Goal: Download file/media

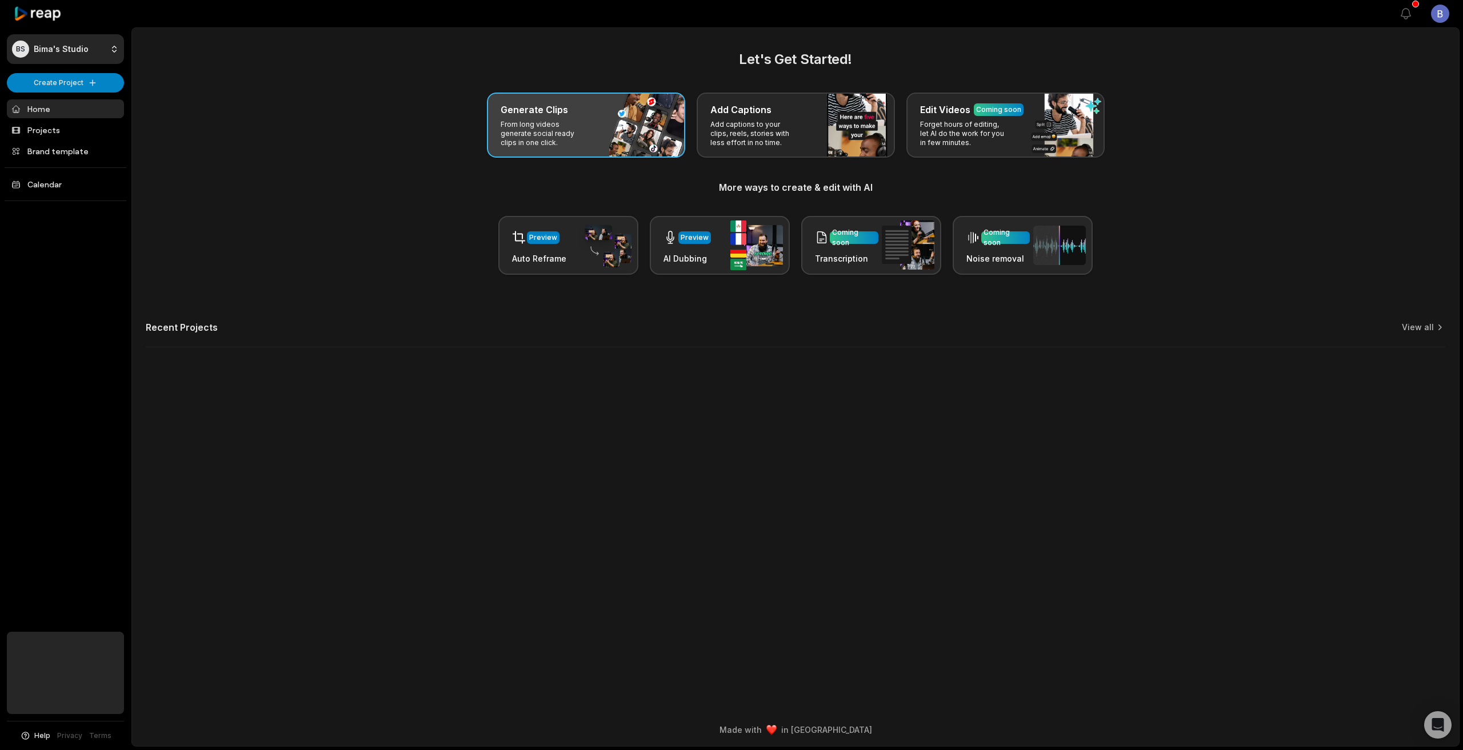
click at [554, 120] on p "From long videos generate social ready clips in one click." at bounding box center [544, 133] width 89 height 27
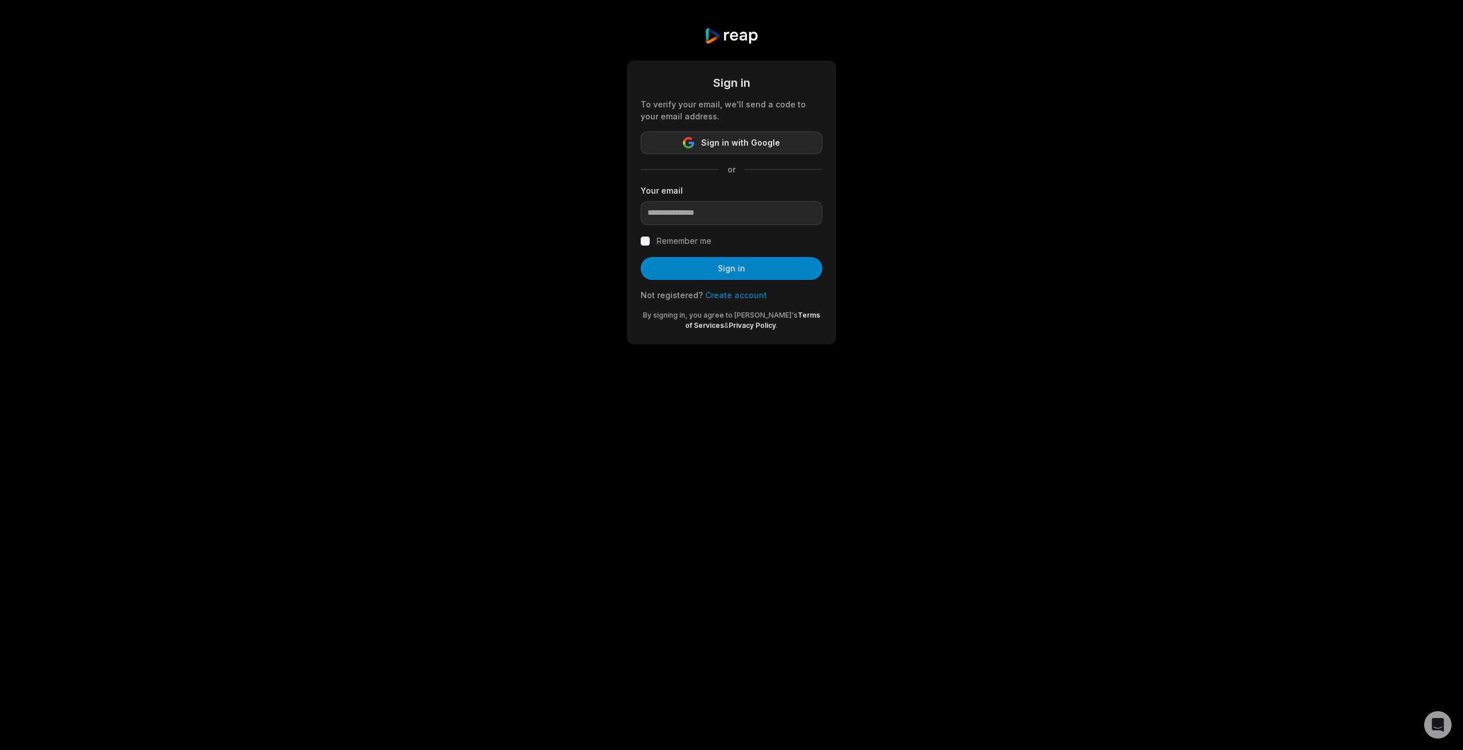
click at [701, 147] on button "Sign in with Google" at bounding box center [731, 142] width 182 height 23
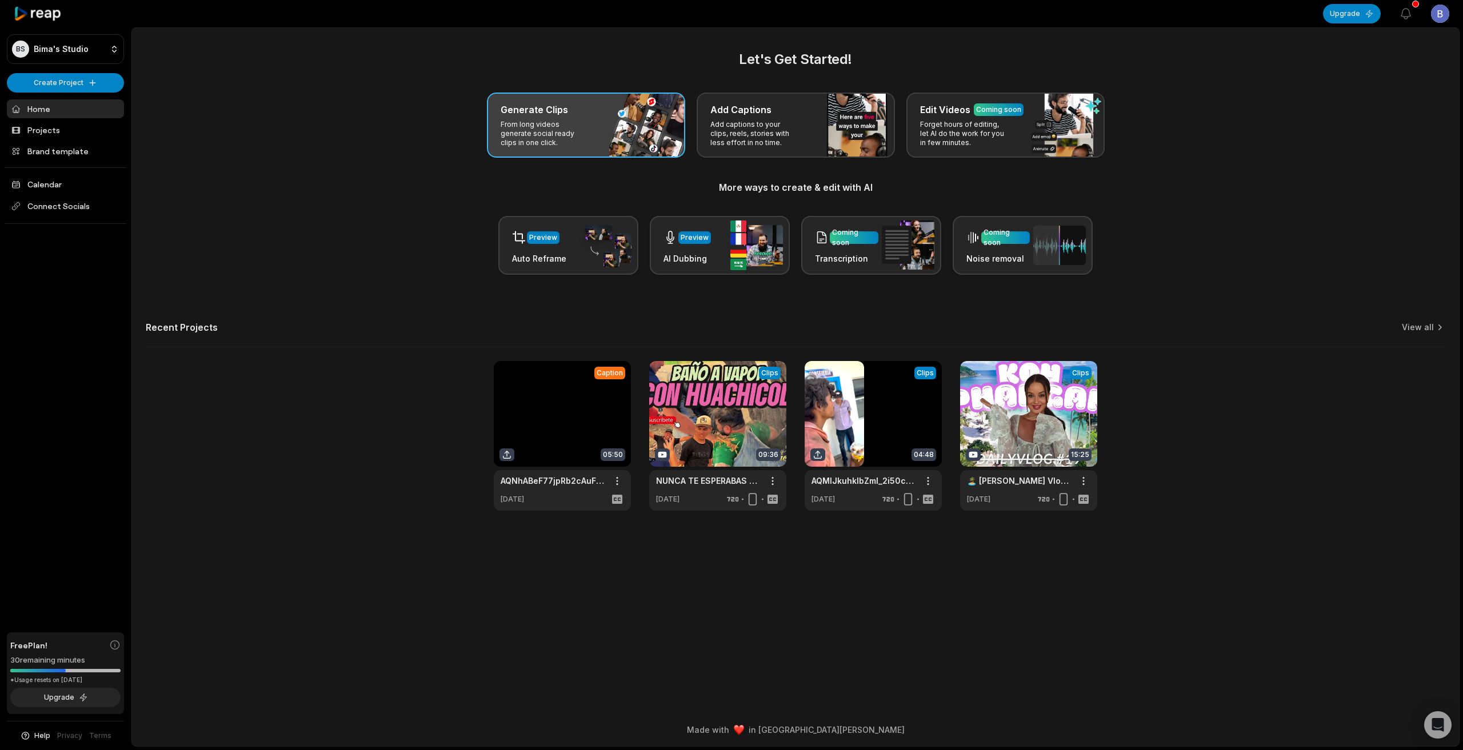
click at [598, 121] on div "Generate Clips From long videos generate social ready clips in one click." at bounding box center [586, 125] width 198 height 65
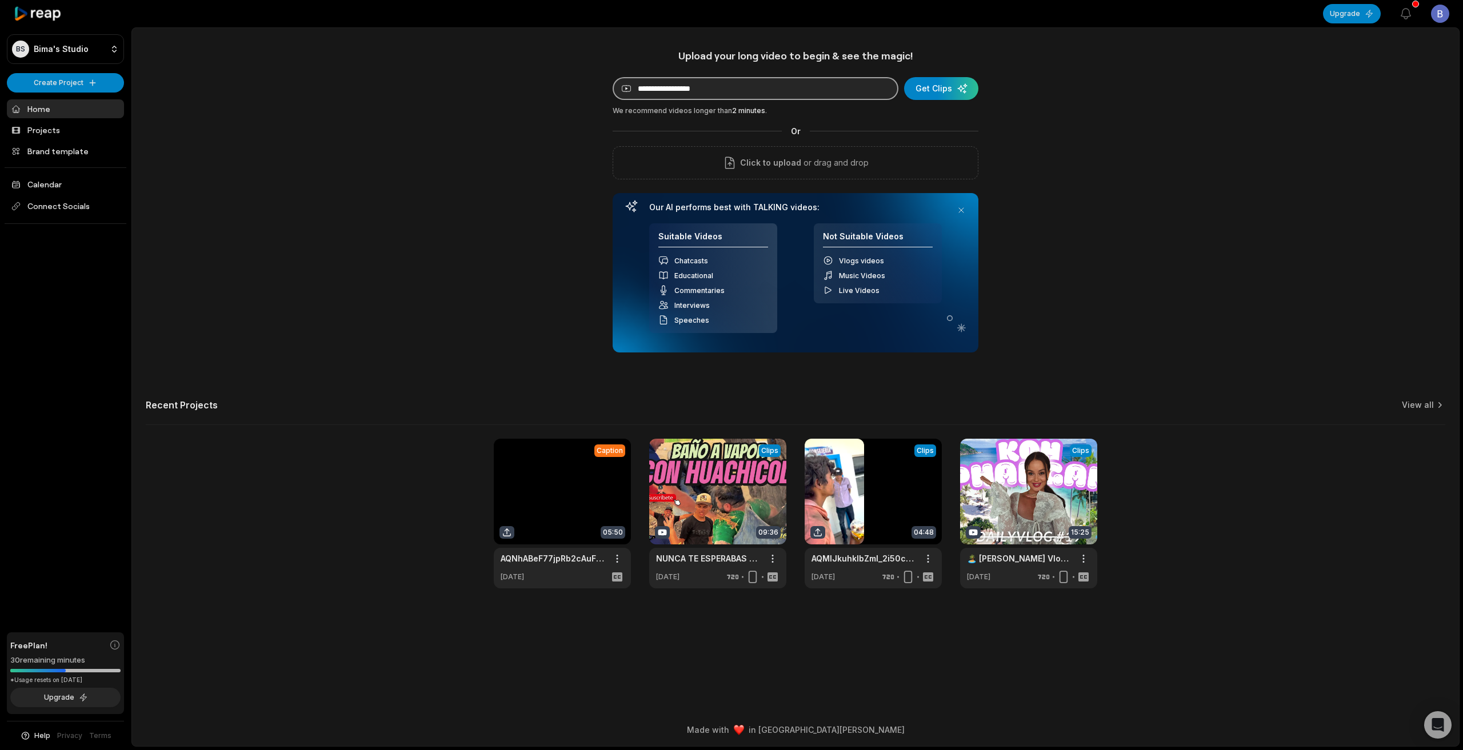
click at [799, 93] on input at bounding box center [755, 88] width 286 height 23
paste input "**********"
type input "**********"
click at [936, 87] on div "submit" at bounding box center [941, 88] width 74 height 23
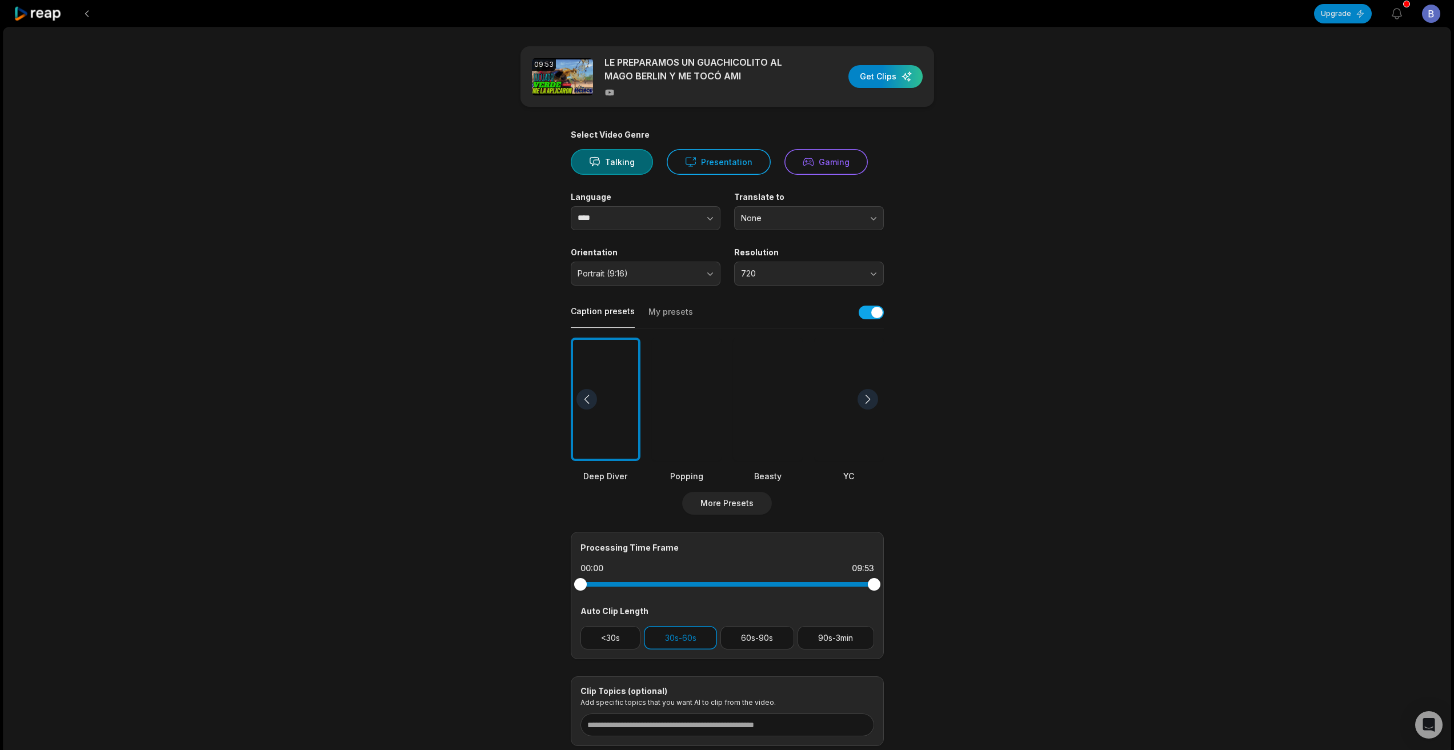
click at [774, 397] on div at bounding box center [768, 400] width 70 height 124
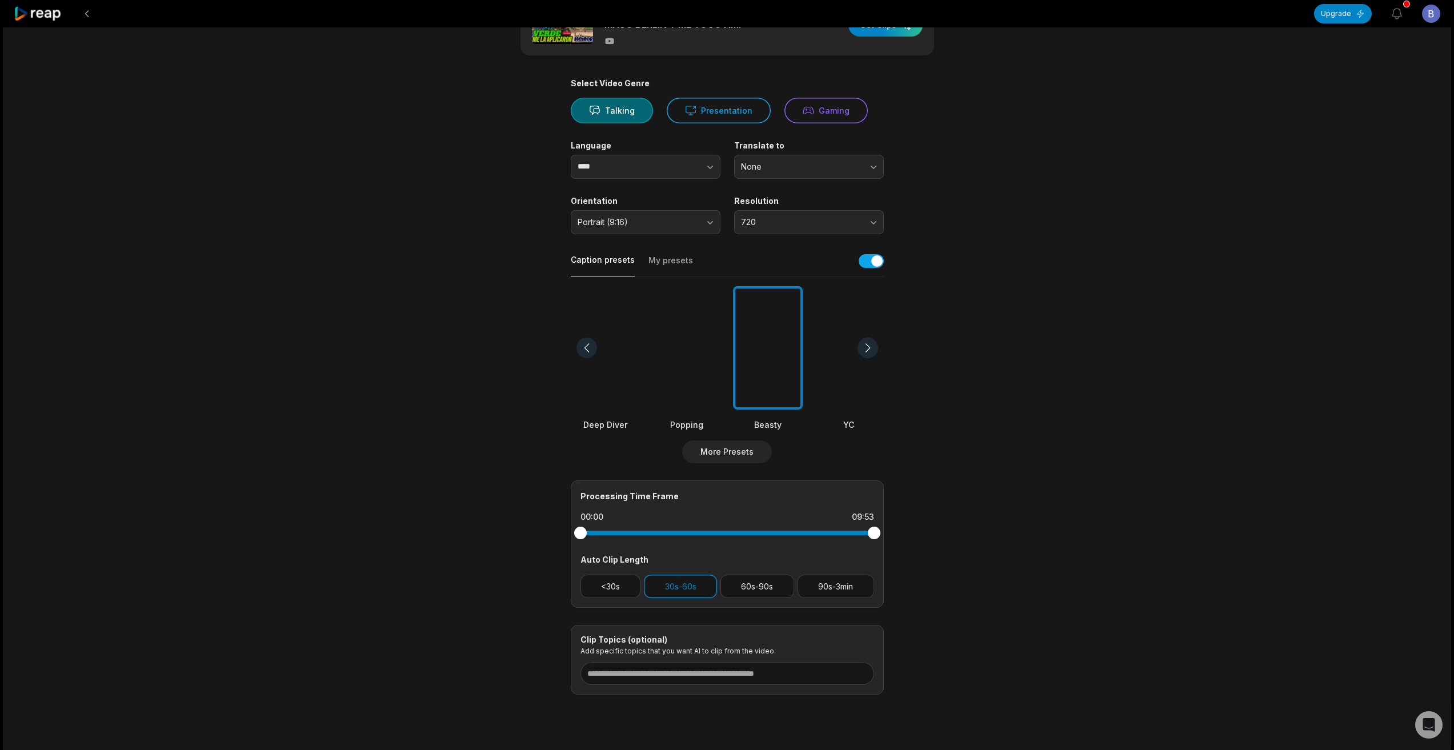
scroll to position [57, 0]
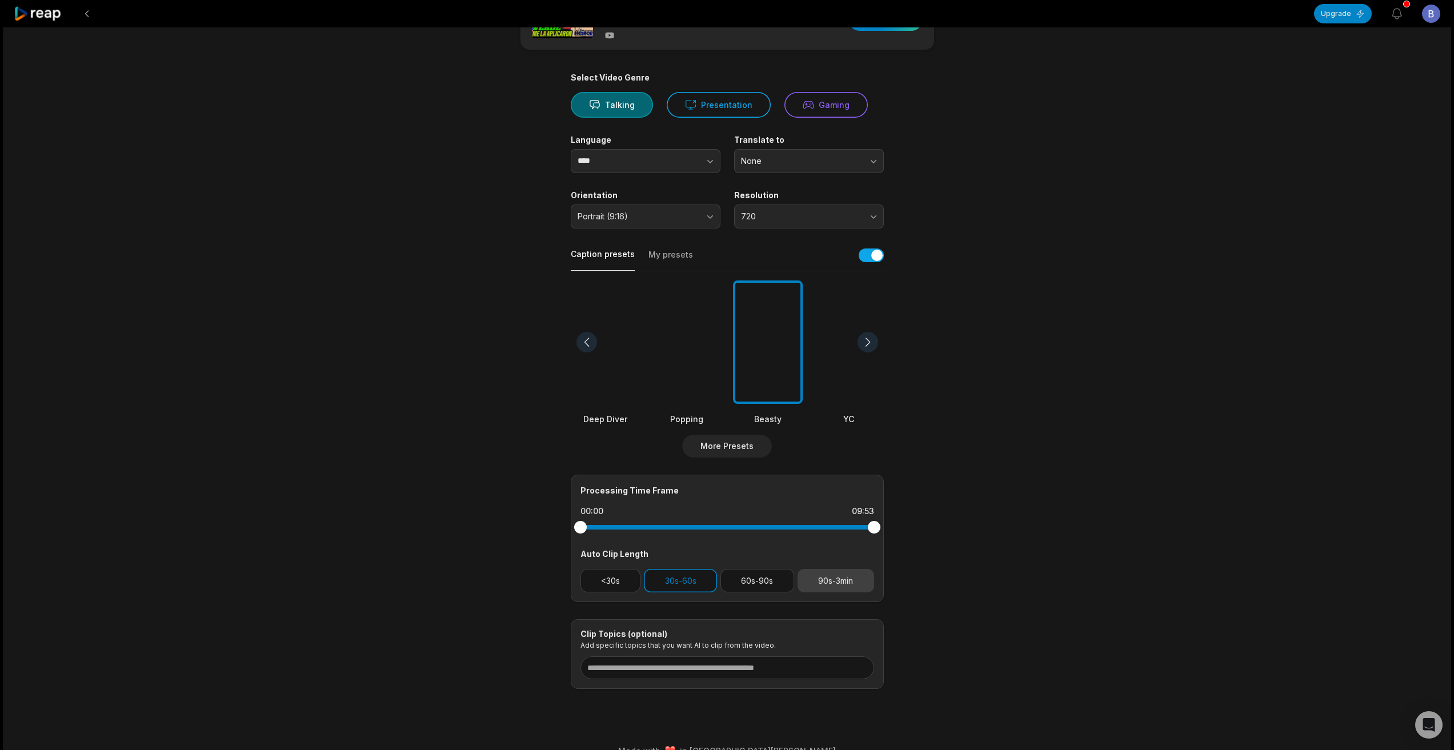
click at [830, 582] on button "90s-3min" at bounding box center [836, 580] width 77 height 23
click at [675, 580] on button "30s-60s" at bounding box center [680, 580] width 73 height 23
click at [831, 580] on button "90s-3min" at bounding box center [836, 580] width 77 height 23
click at [858, 580] on button "90s-3min" at bounding box center [836, 580] width 77 height 23
click at [772, 580] on button "60s-90s" at bounding box center [757, 580] width 74 height 23
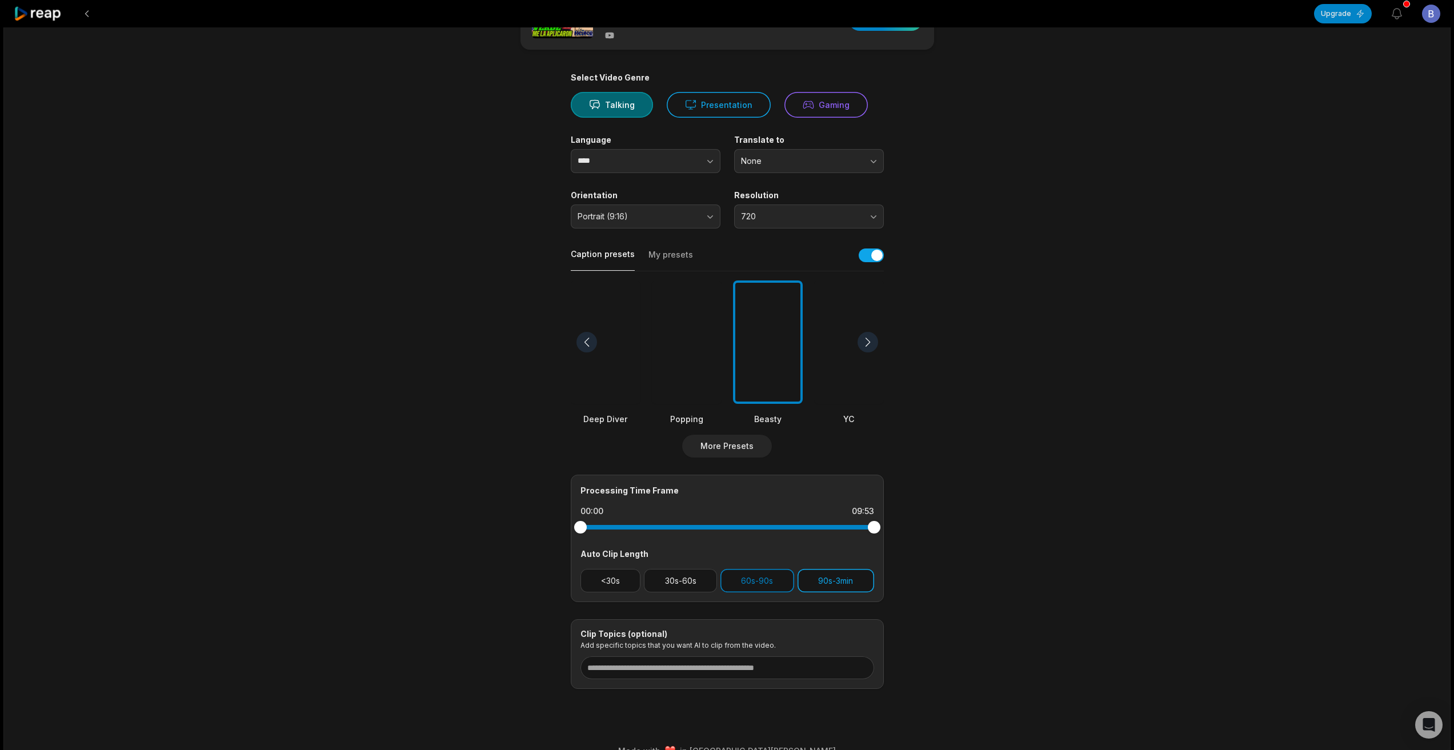
click at [846, 582] on button "90s-3min" at bounding box center [836, 580] width 77 height 23
click at [701, 161] on button "button" at bounding box center [687, 161] width 65 height 24
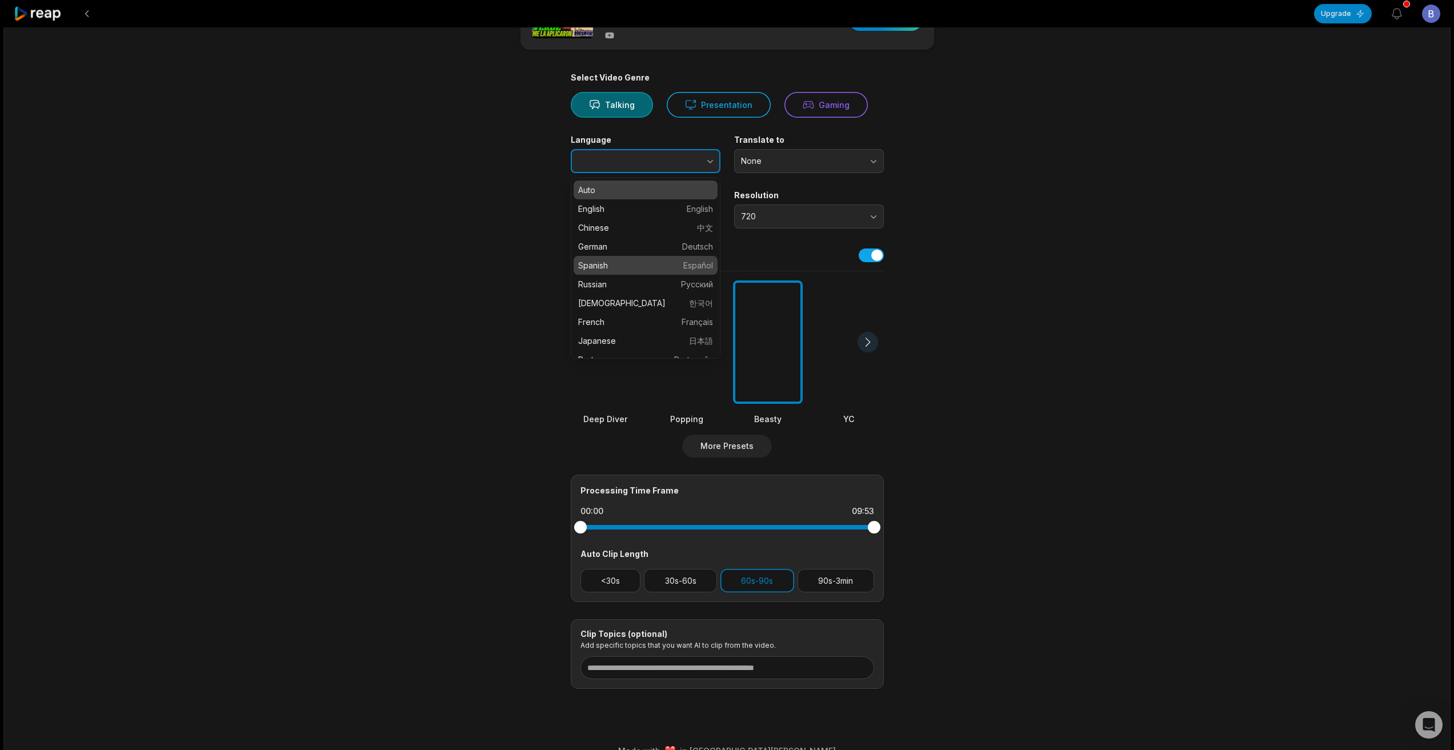
type input "*******"
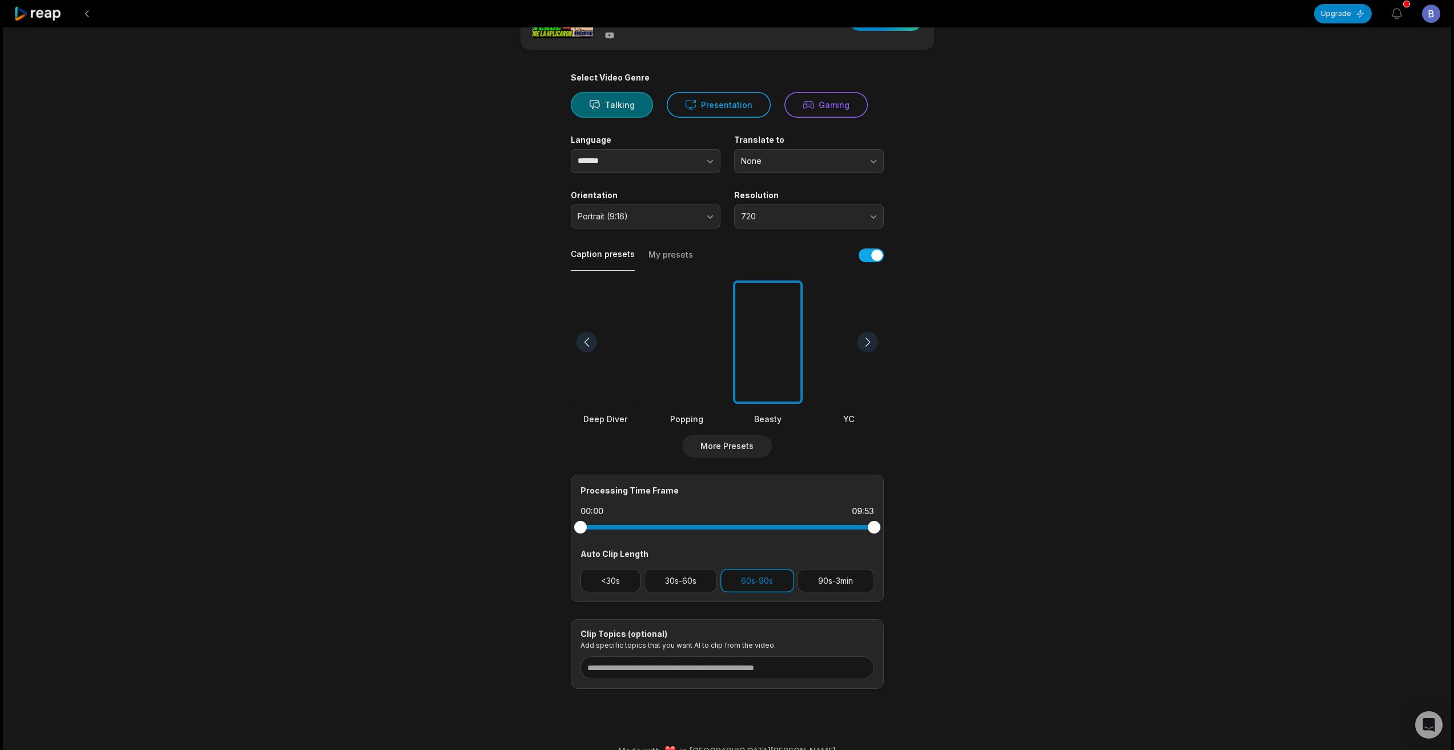
click at [610, 104] on button "Talking" at bounding box center [612, 105] width 82 height 26
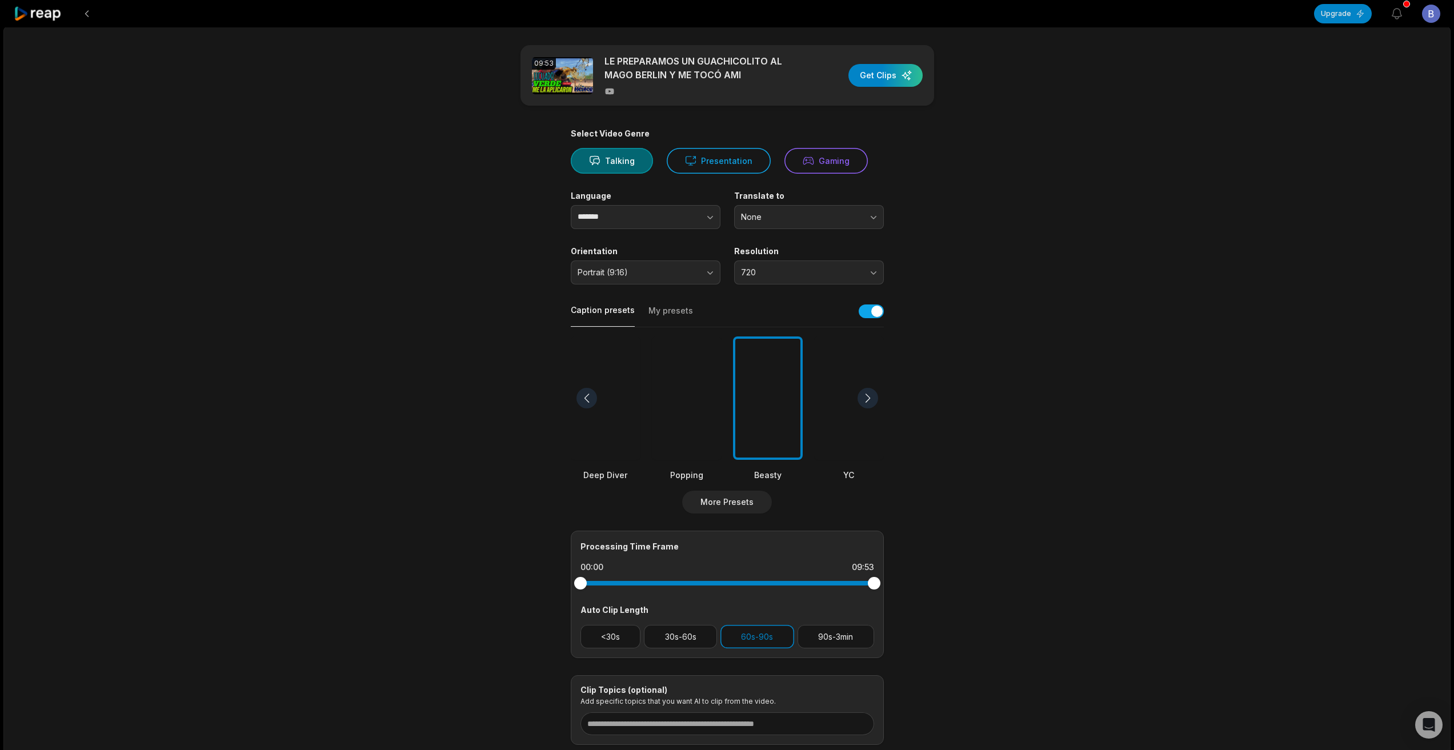
scroll to position [0, 0]
click at [868, 73] on div "button" at bounding box center [885, 76] width 74 height 23
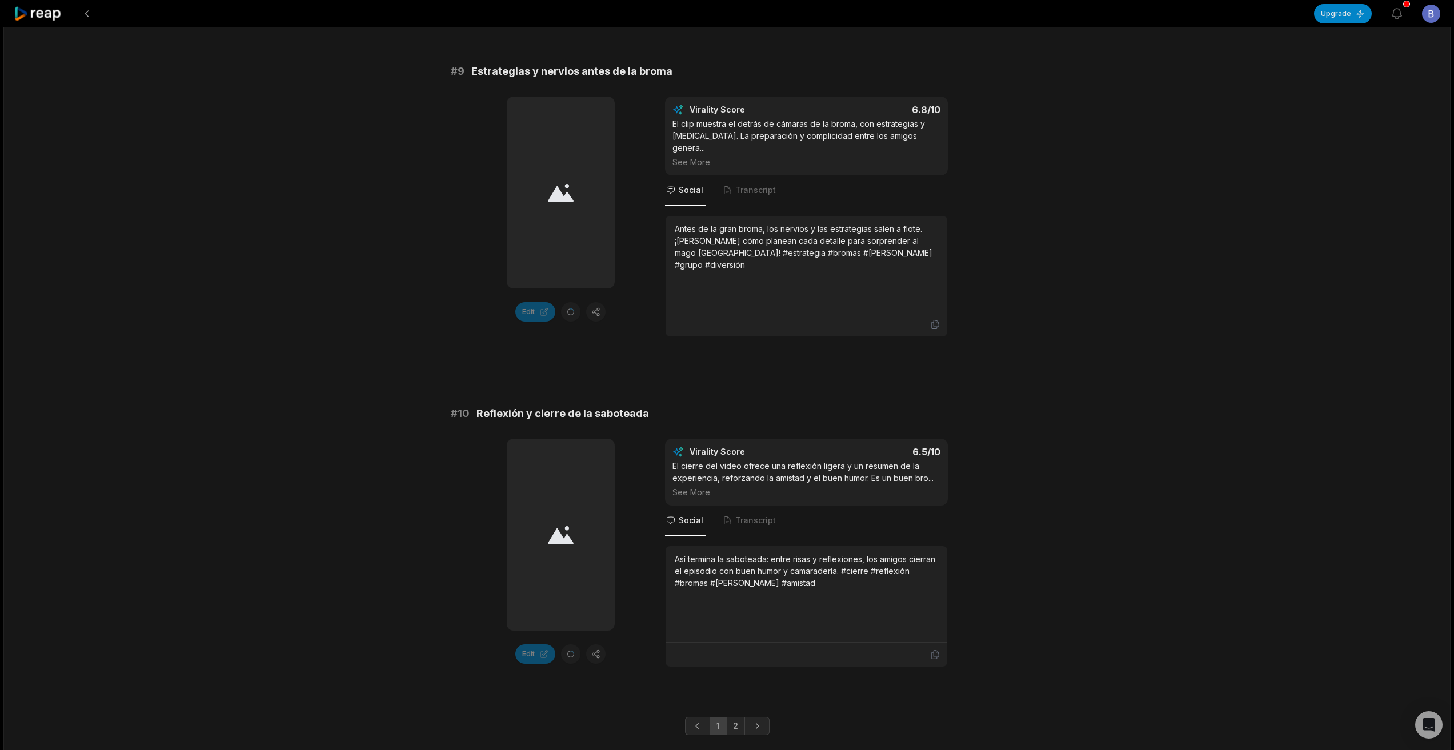
scroll to position [2854, 0]
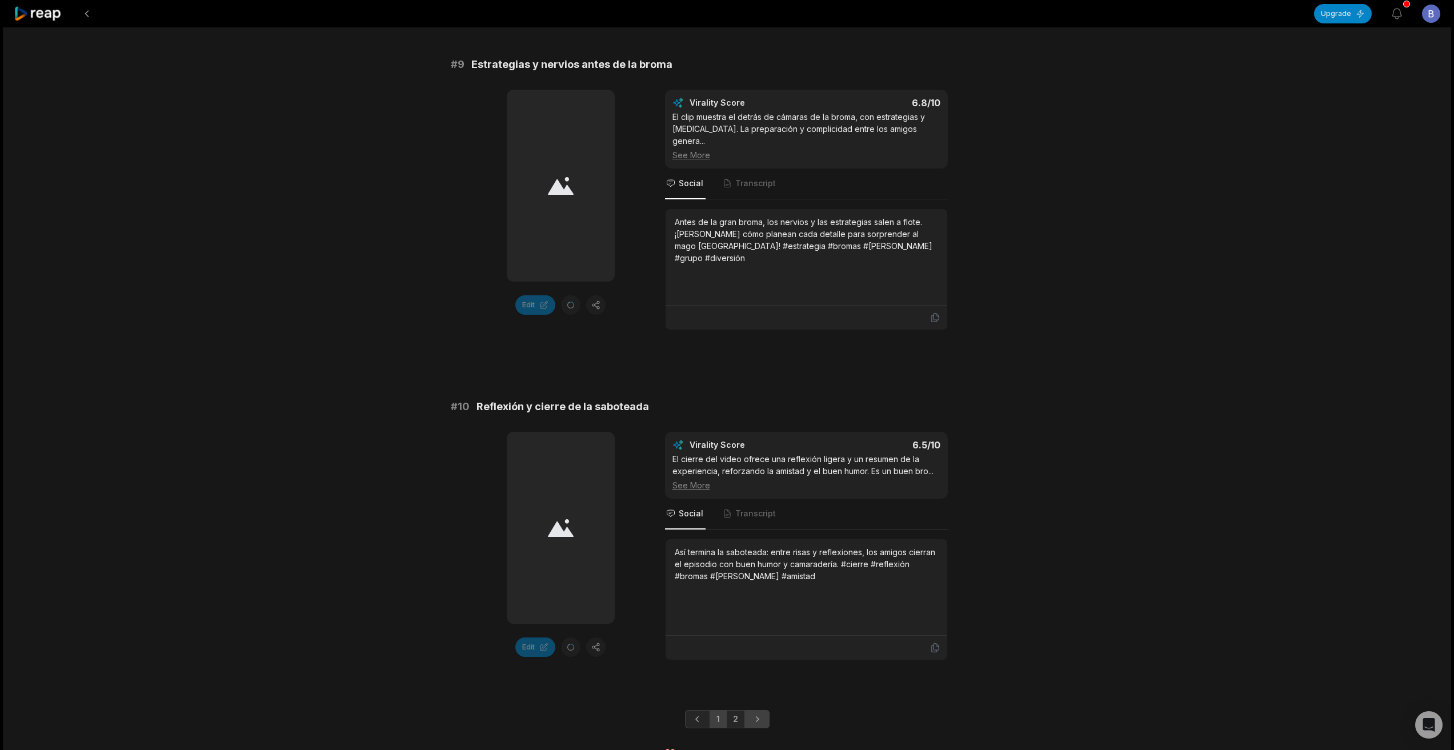
click at [764, 710] on link "Next page" at bounding box center [756, 719] width 25 height 18
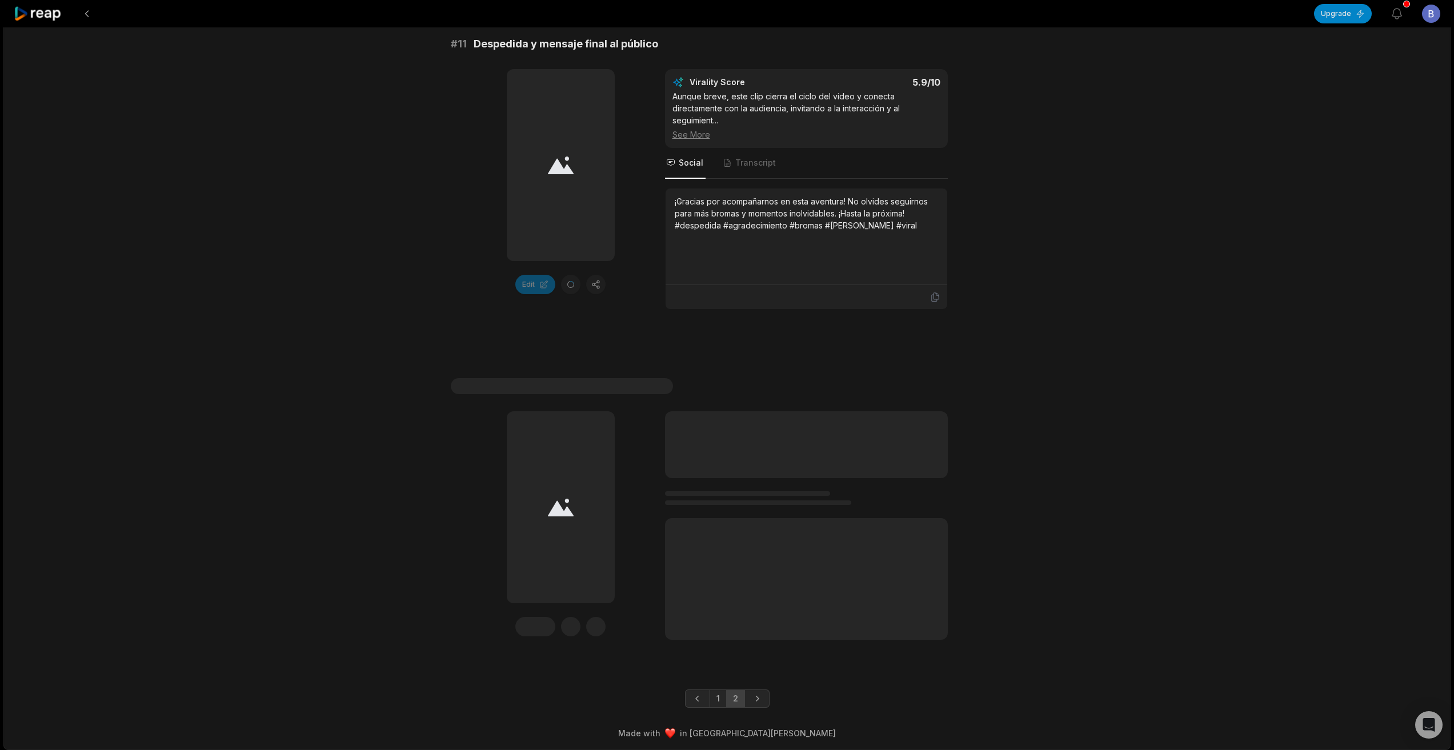
scroll to position [201, 0]
click at [696, 691] on icon "Previous page" at bounding box center [697, 695] width 11 height 11
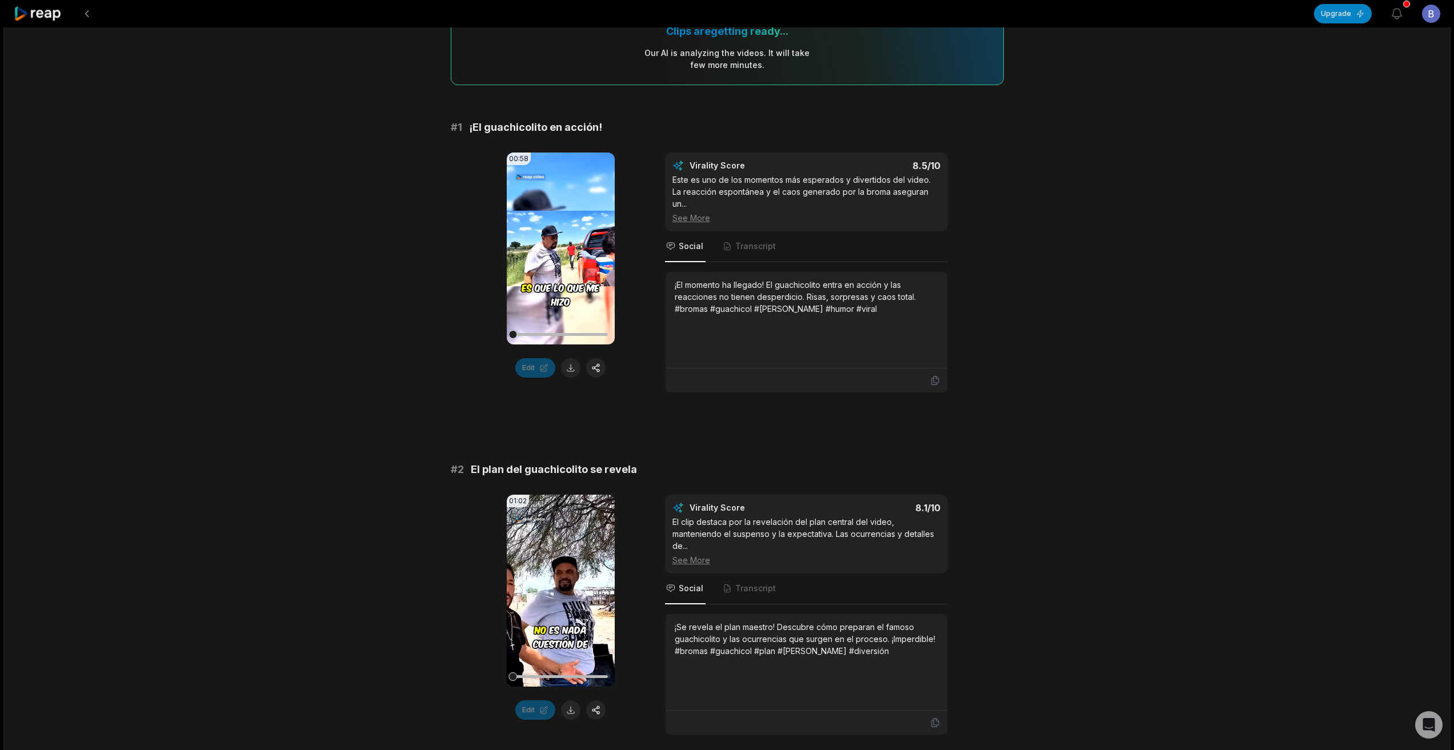
scroll to position [112, 0]
click at [568, 376] on button at bounding box center [570, 369] width 19 height 19
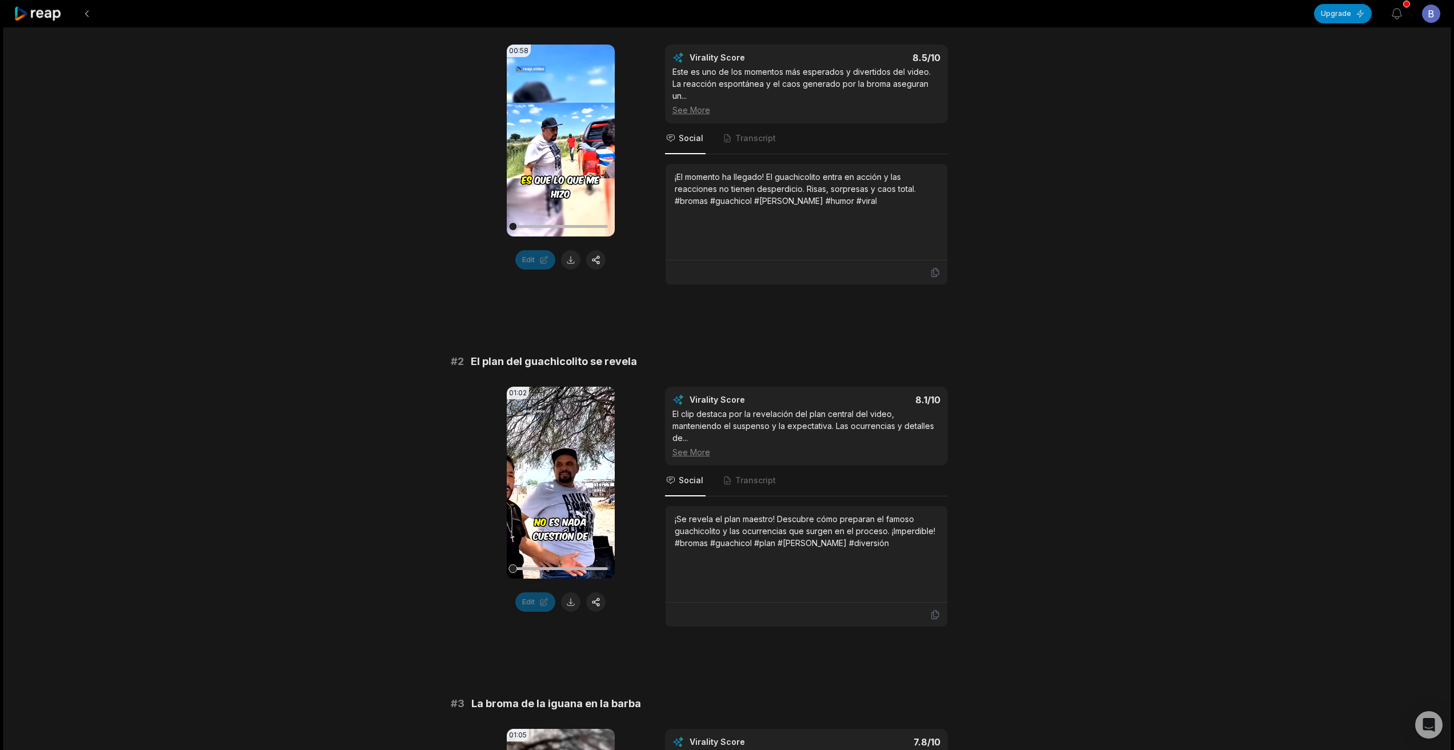
scroll to position [226, 0]
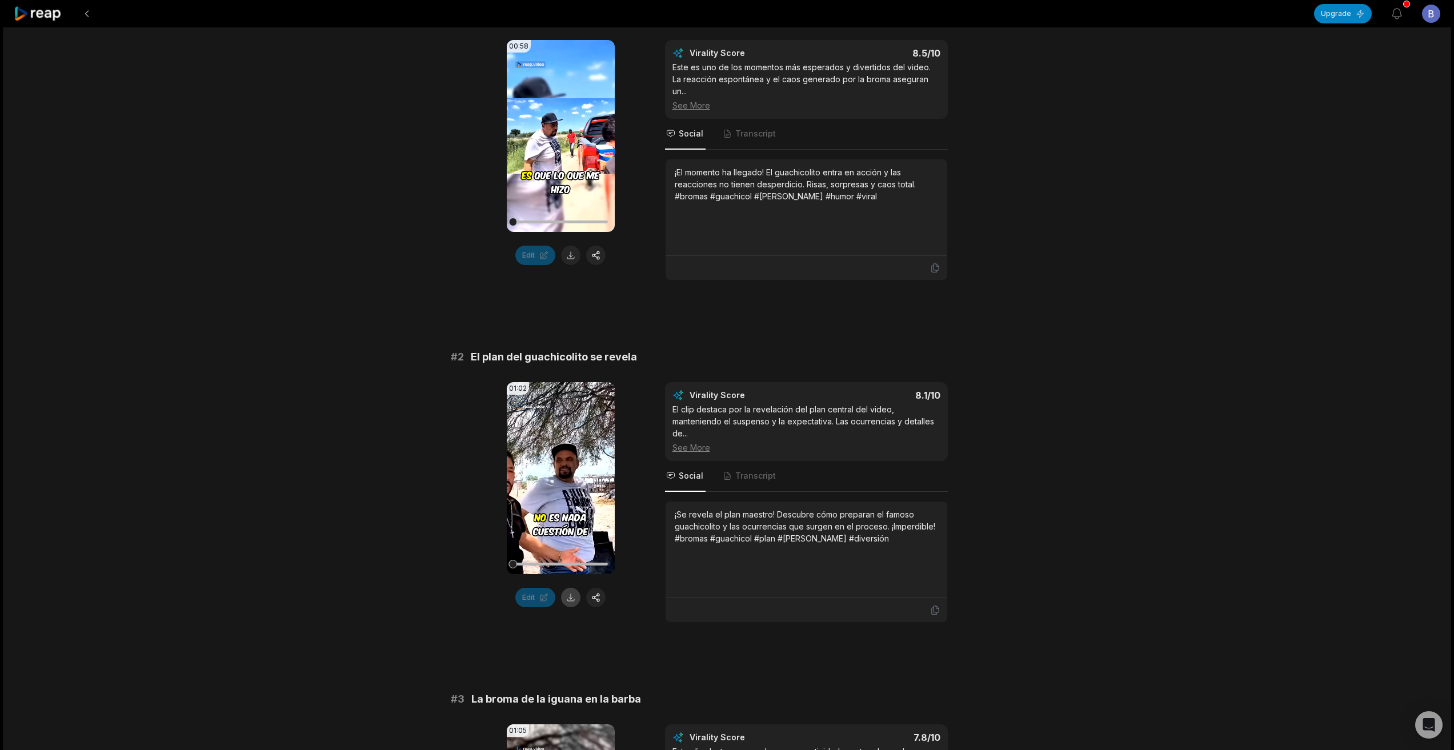
click at [567, 588] on button at bounding box center [570, 597] width 19 height 19
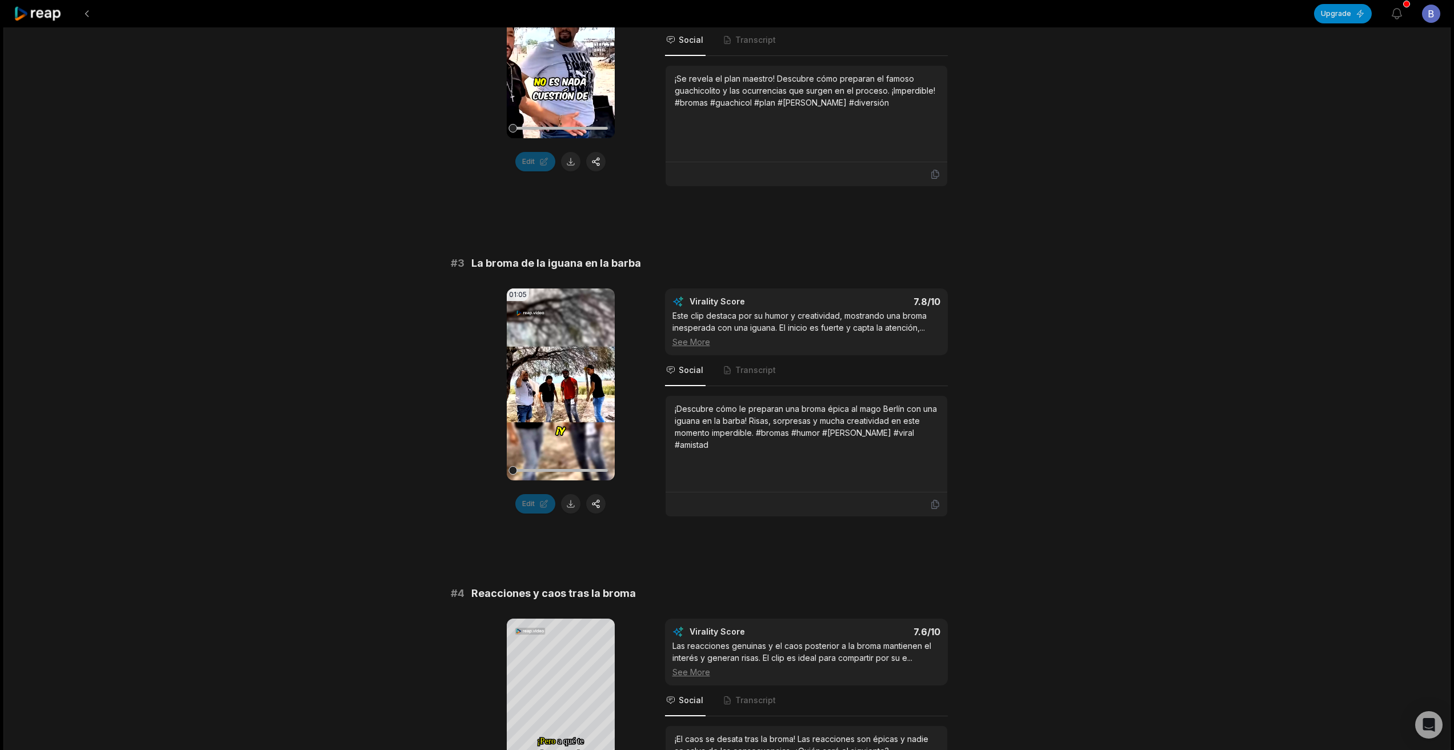
scroll to position [683, 0]
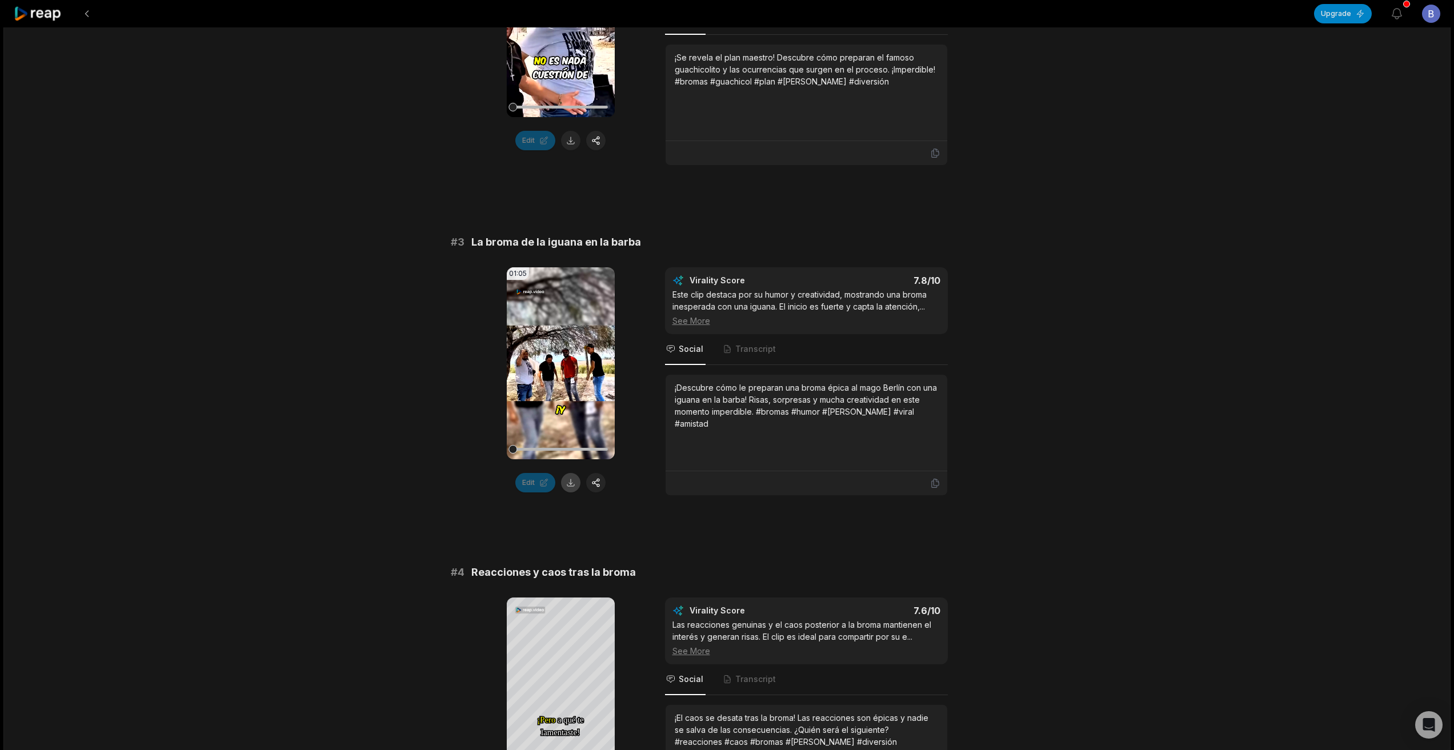
click at [570, 473] on button at bounding box center [570, 482] width 19 height 19
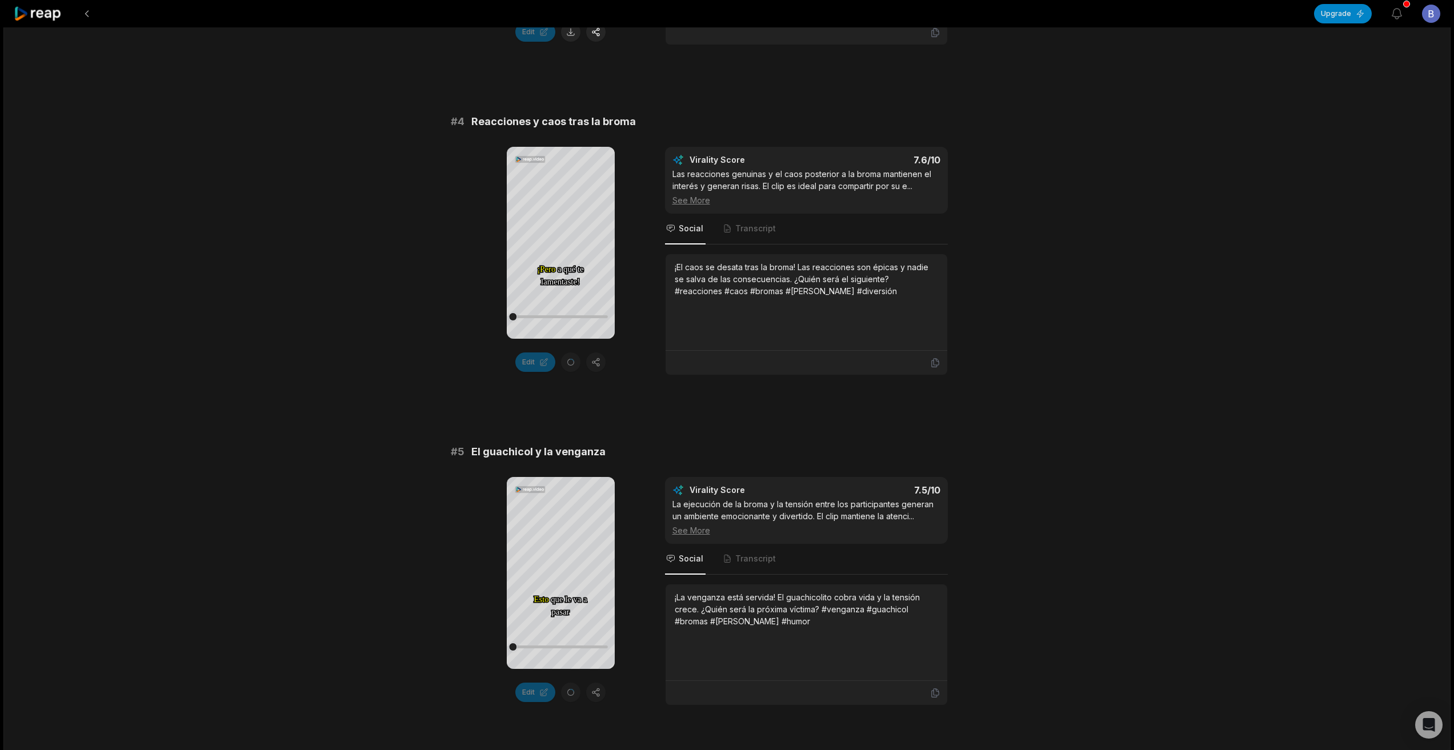
scroll to position [1083, 0]
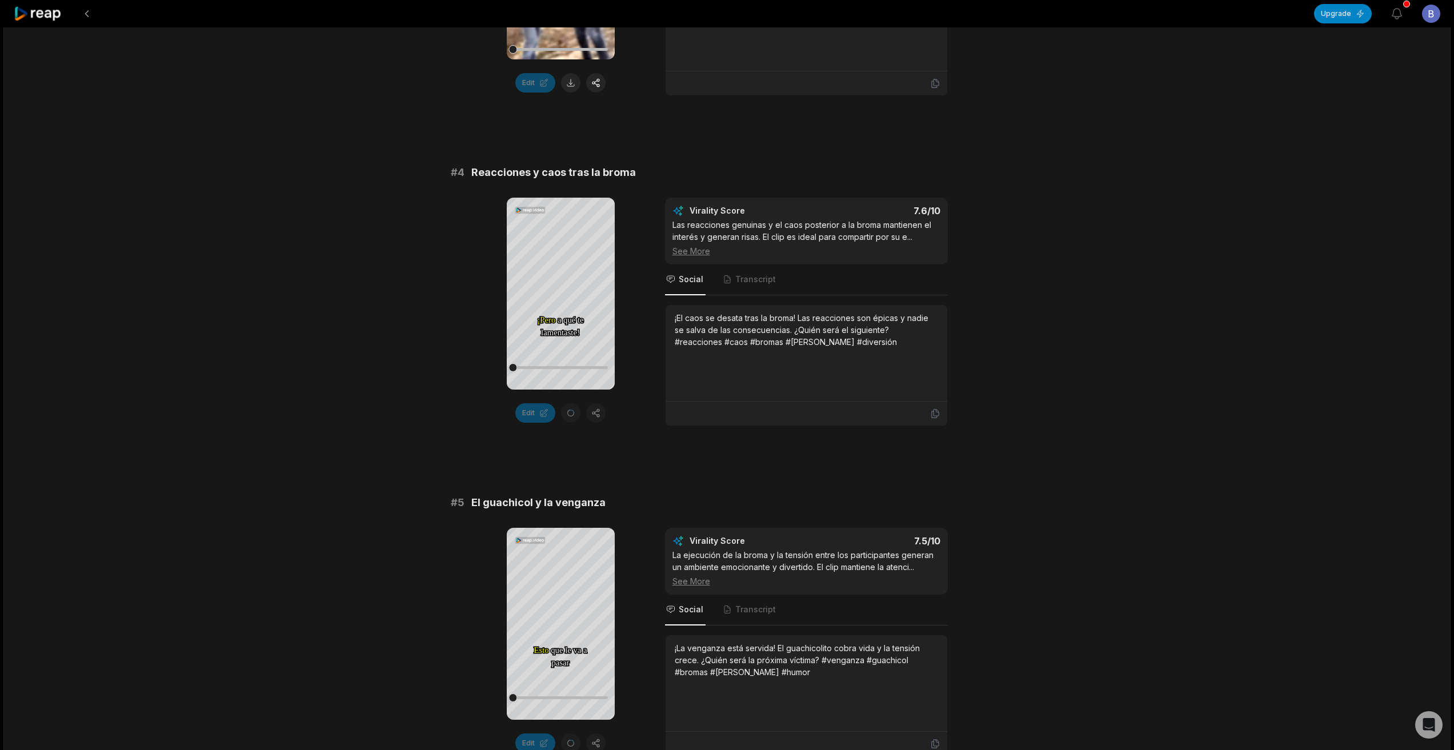
click at [578, 403] on div "Edit" at bounding box center [561, 412] width 108 height 19
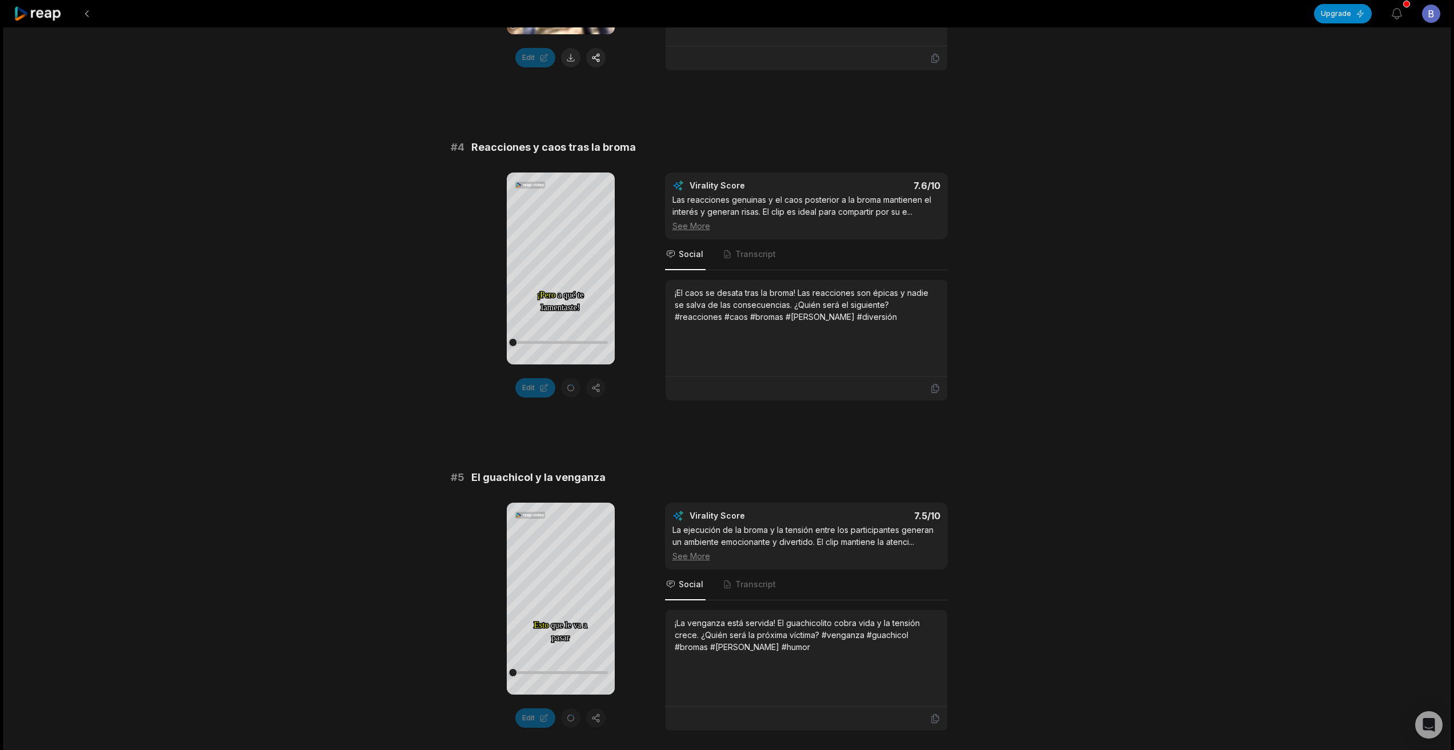
scroll to position [1255, 0]
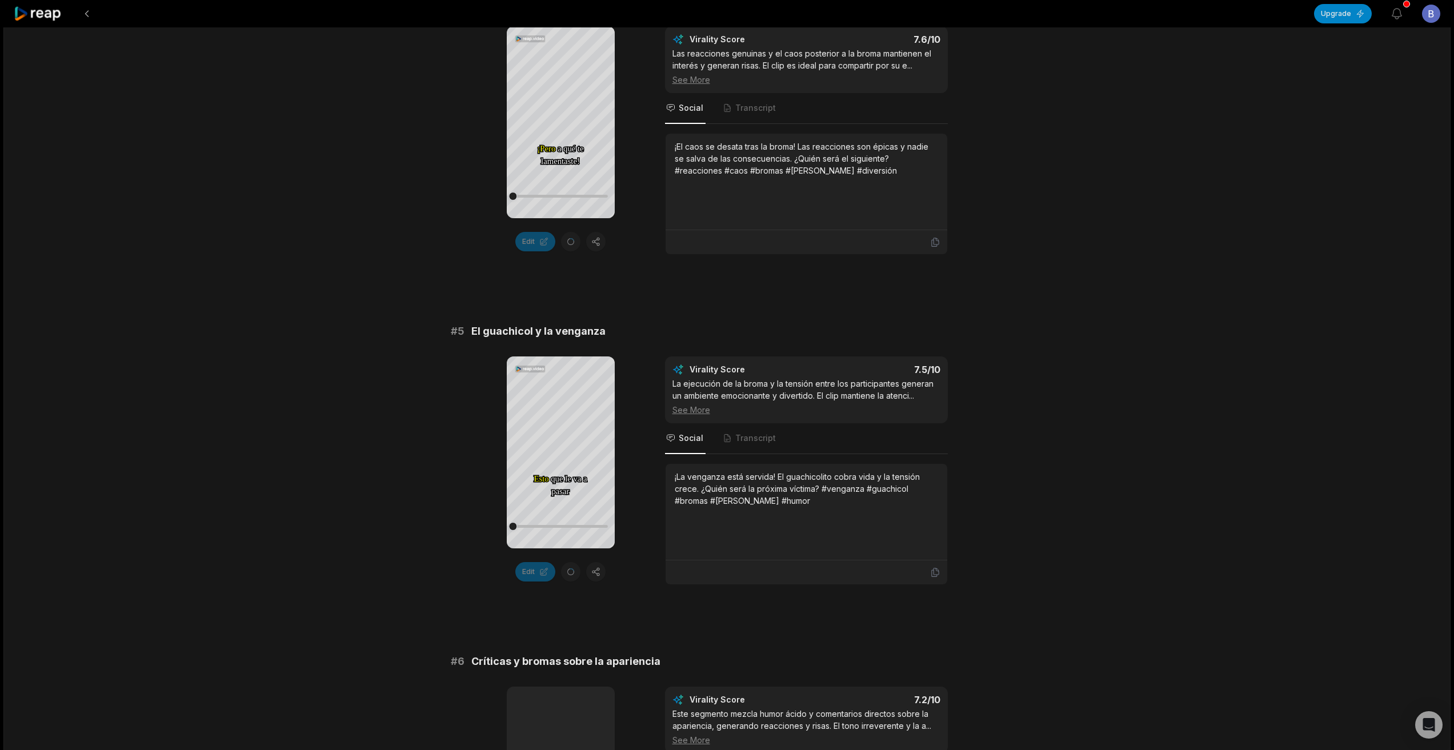
click at [571, 562] on div "Edit" at bounding box center [561, 571] width 108 height 19
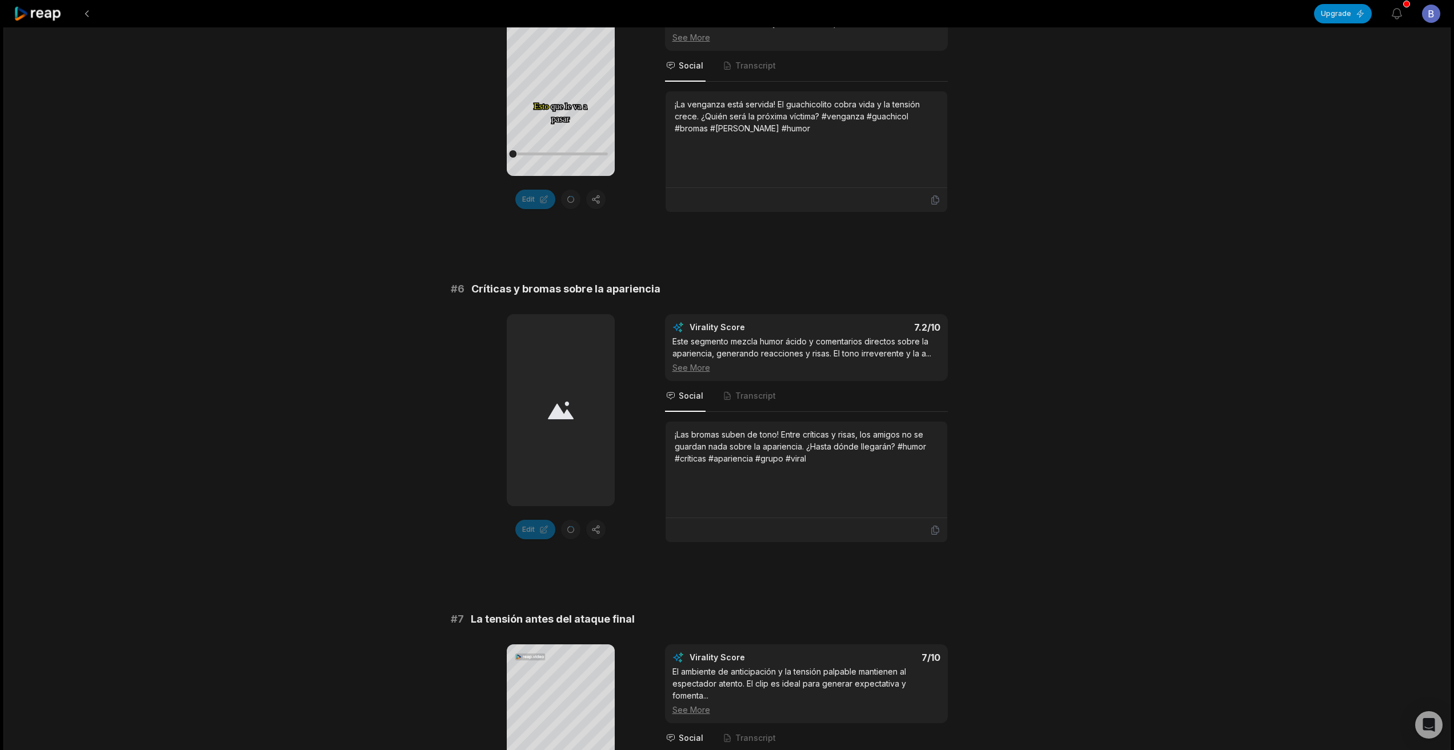
scroll to position [1654, 0]
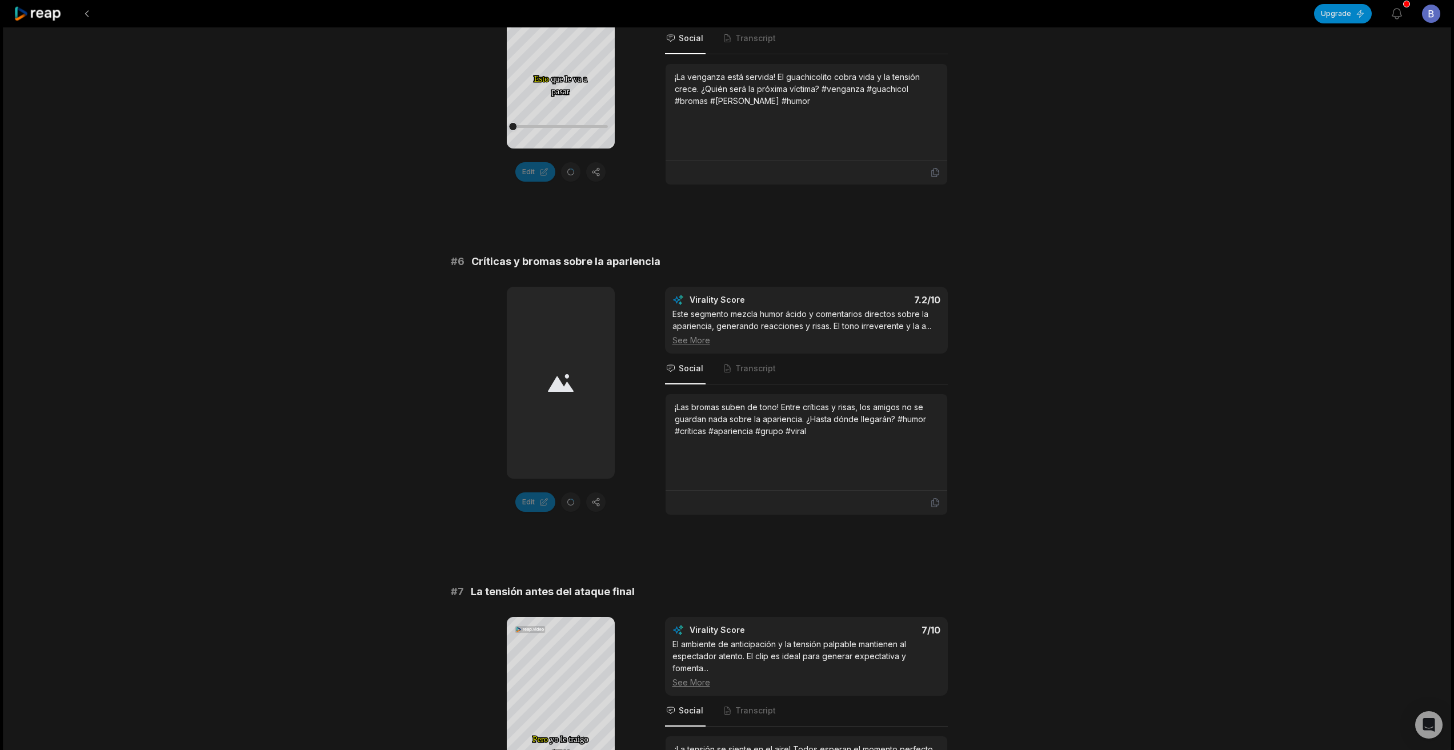
click at [571, 492] on div "Edit" at bounding box center [561, 501] width 108 height 19
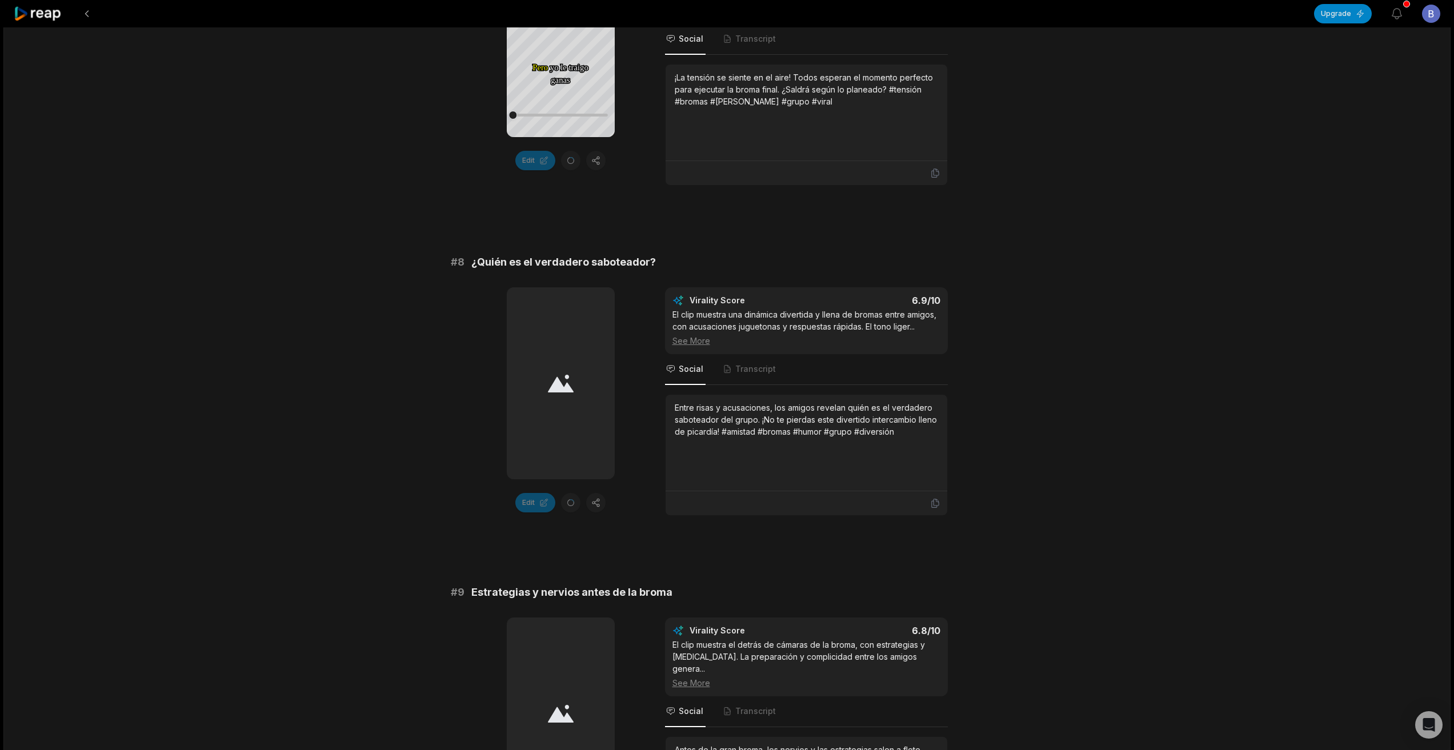
scroll to position [2397, 0]
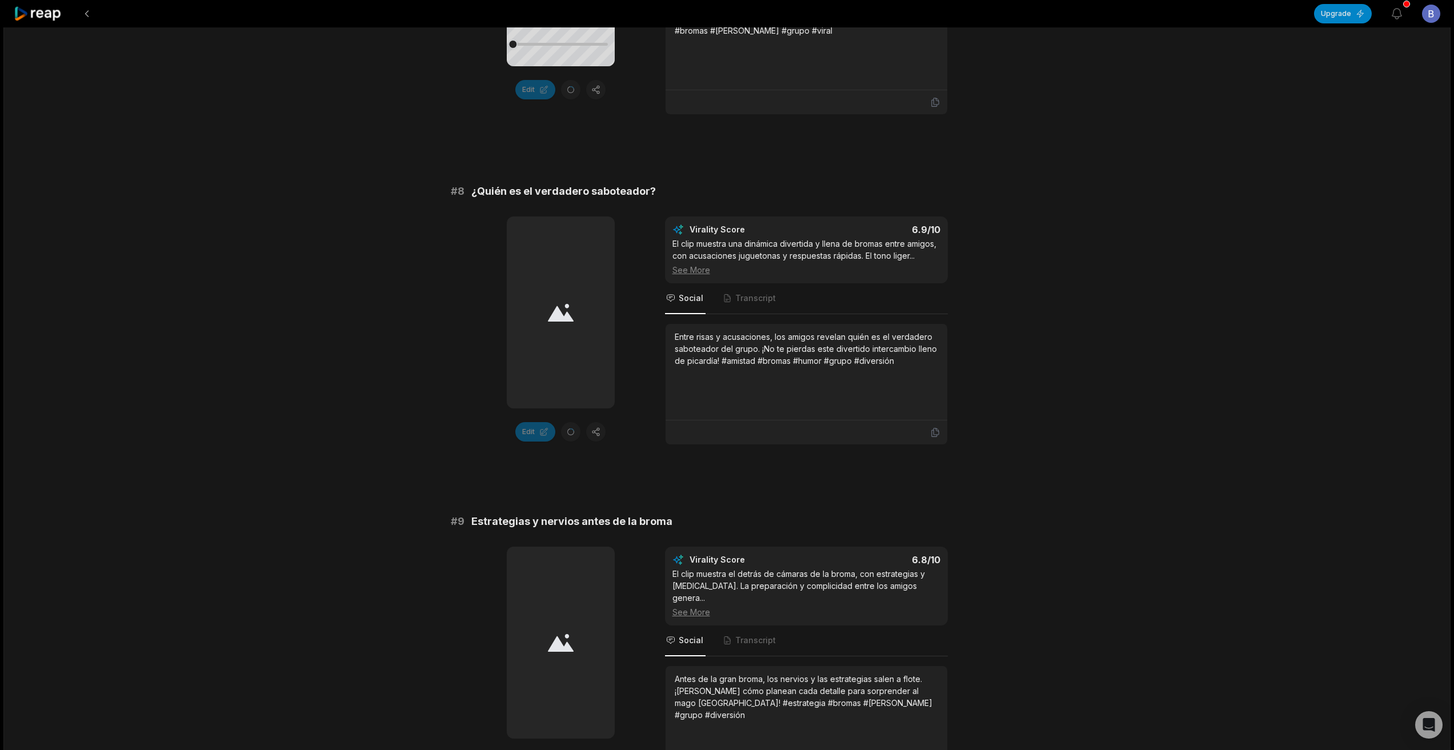
click at [573, 425] on div "Edit" at bounding box center [561, 431] width 108 height 19
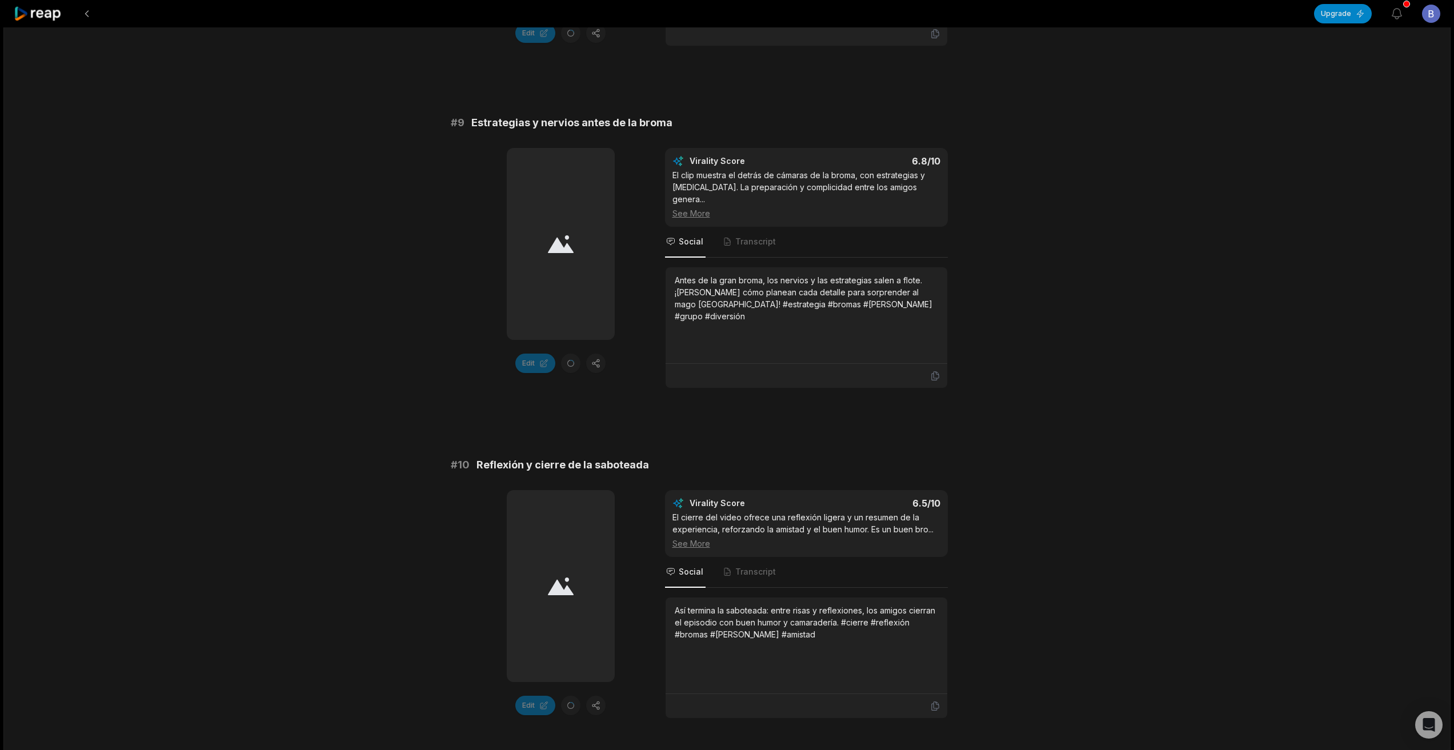
scroll to position [2797, 0]
click at [571, 359] on div "Edit" at bounding box center [561, 361] width 108 height 19
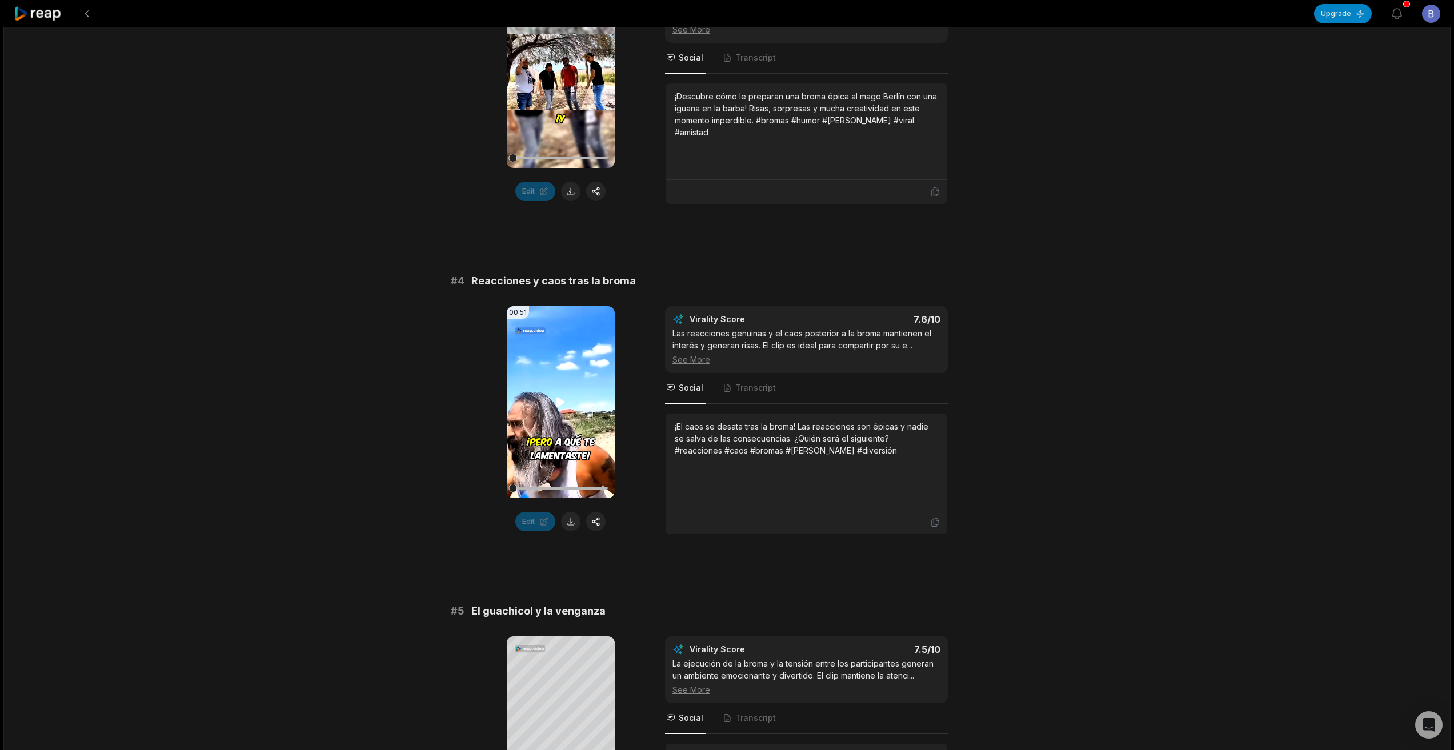
scroll to position [969, 0]
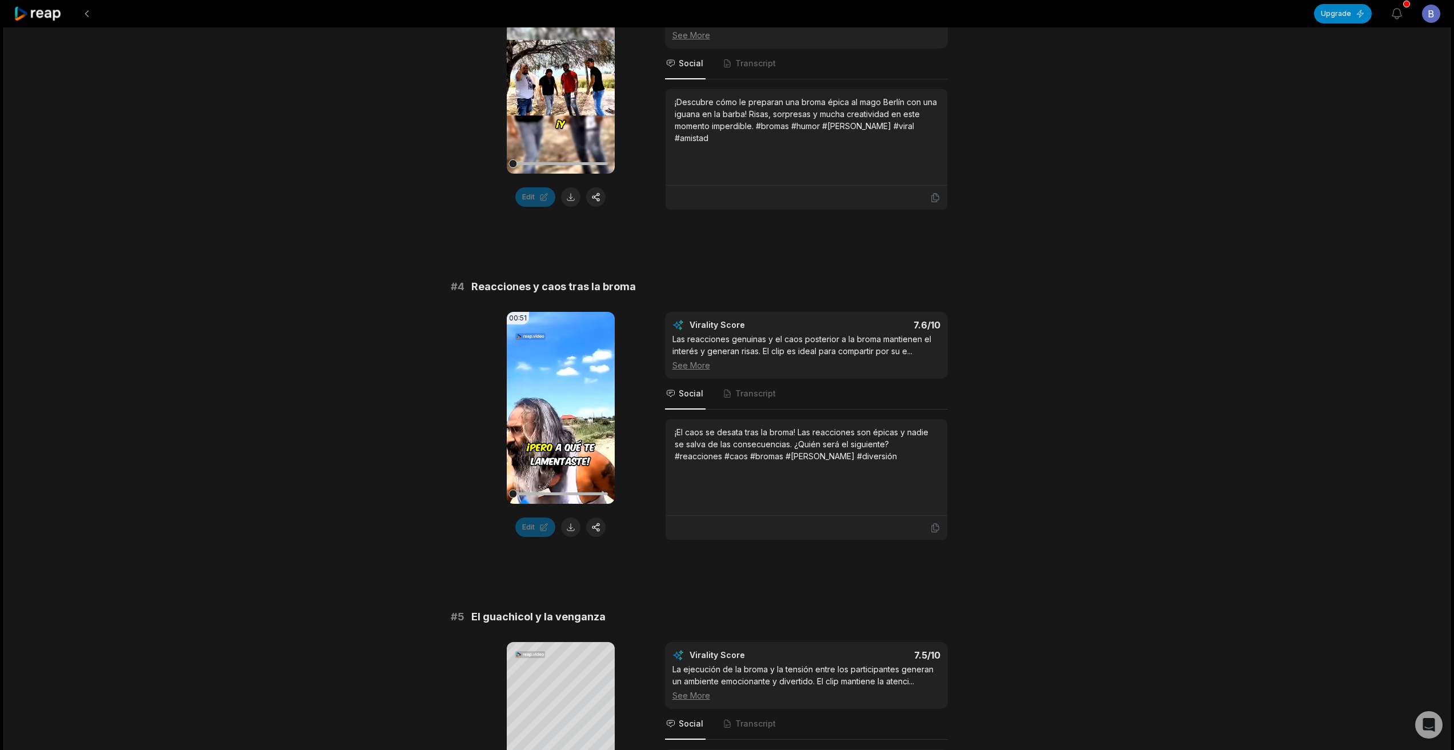
click at [580, 518] on button at bounding box center [570, 527] width 19 height 19
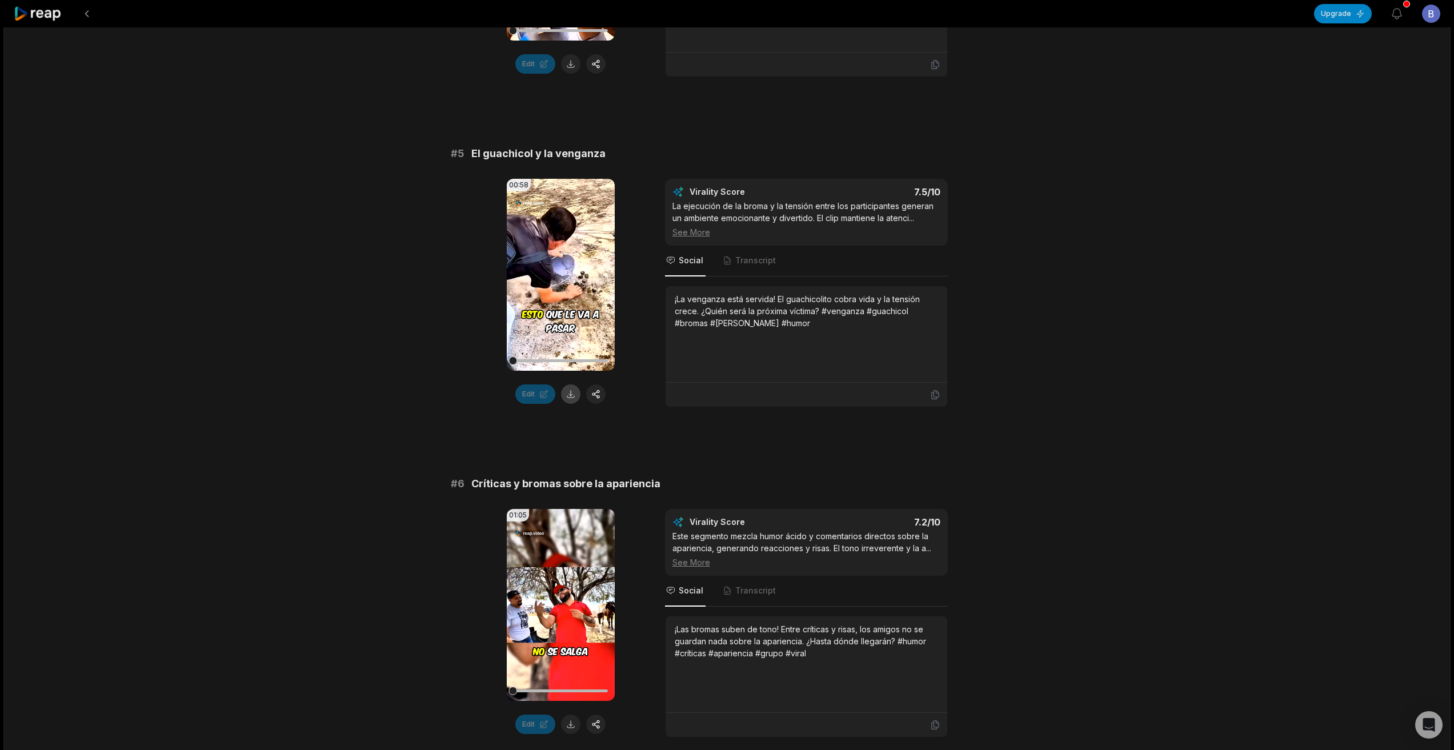
scroll to position [1426, 0]
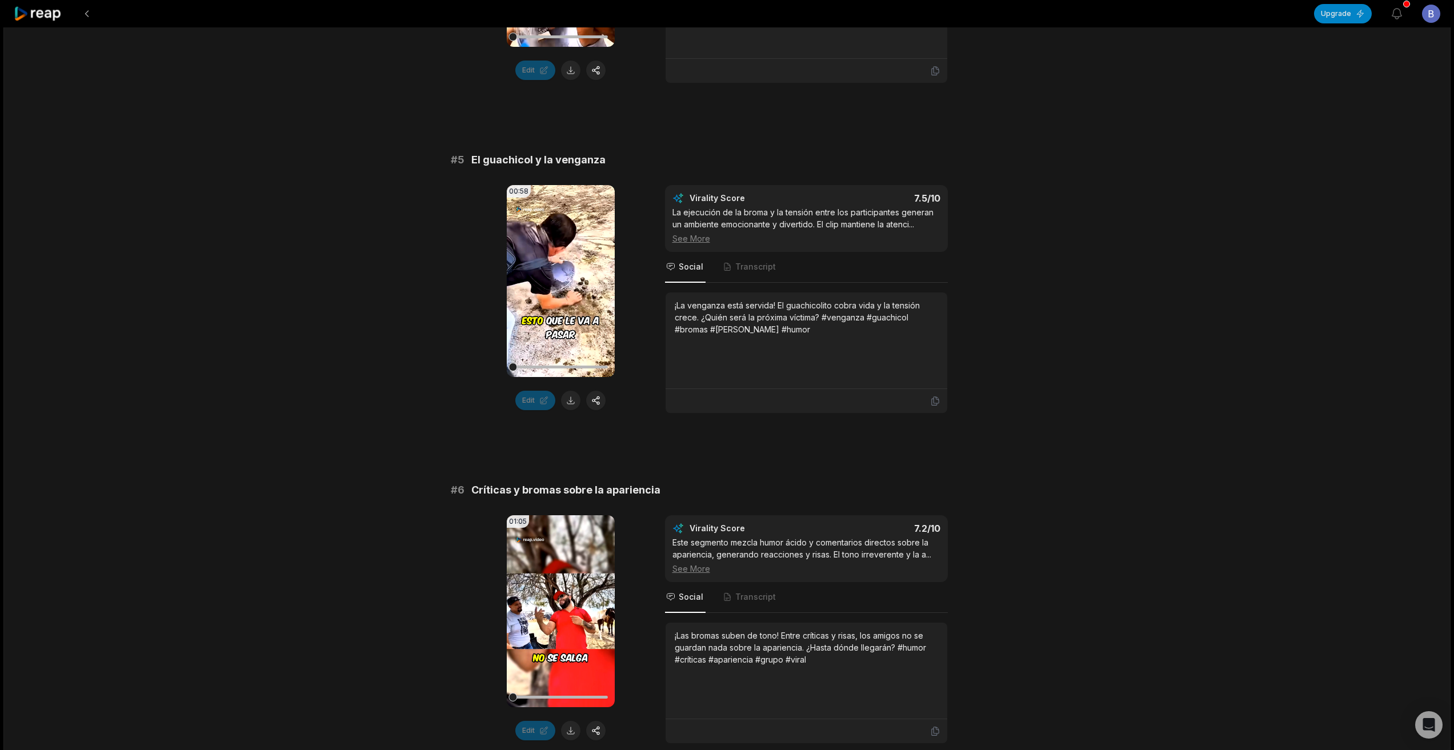
drag, startPoint x: 574, startPoint y: 391, endPoint x: 579, endPoint y: 388, distance: 6.2
click at [575, 391] on button at bounding box center [570, 400] width 19 height 19
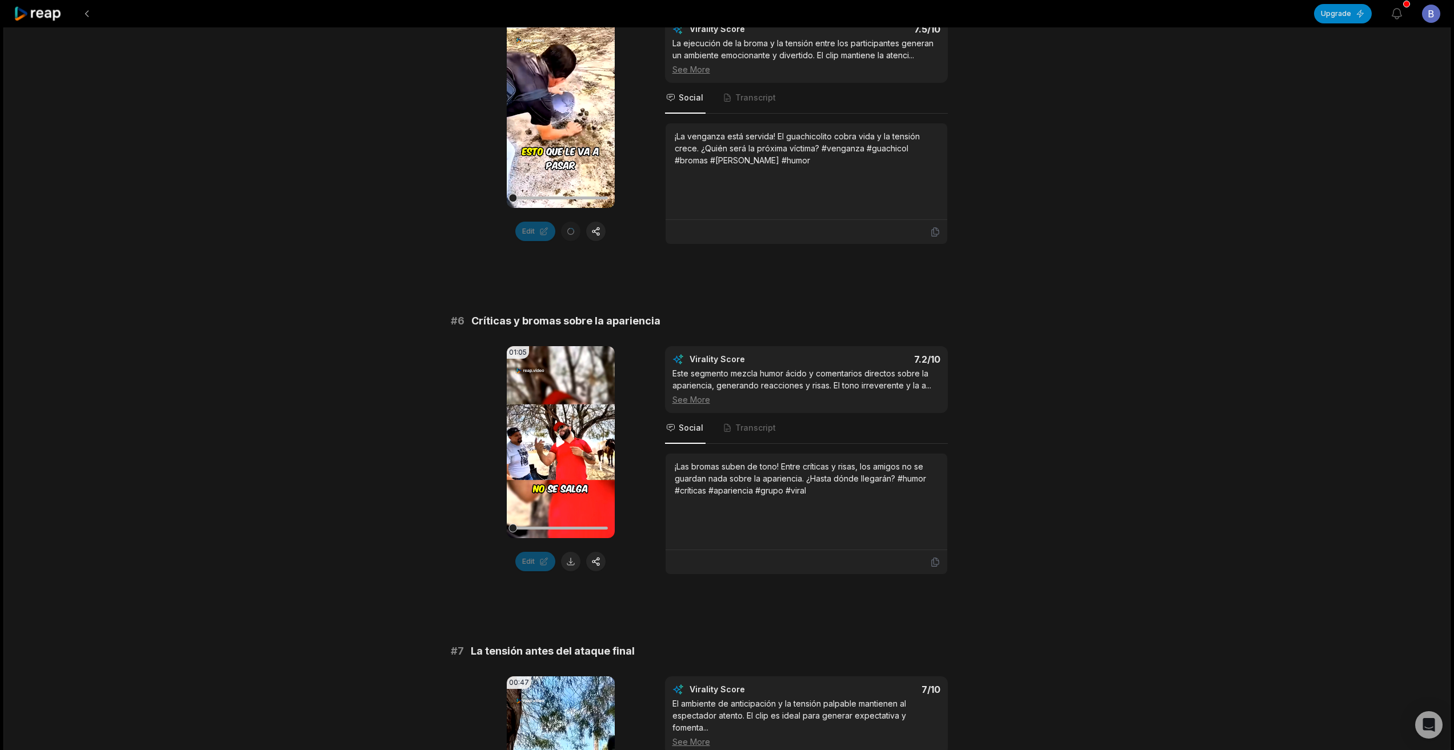
scroll to position [1597, 0]
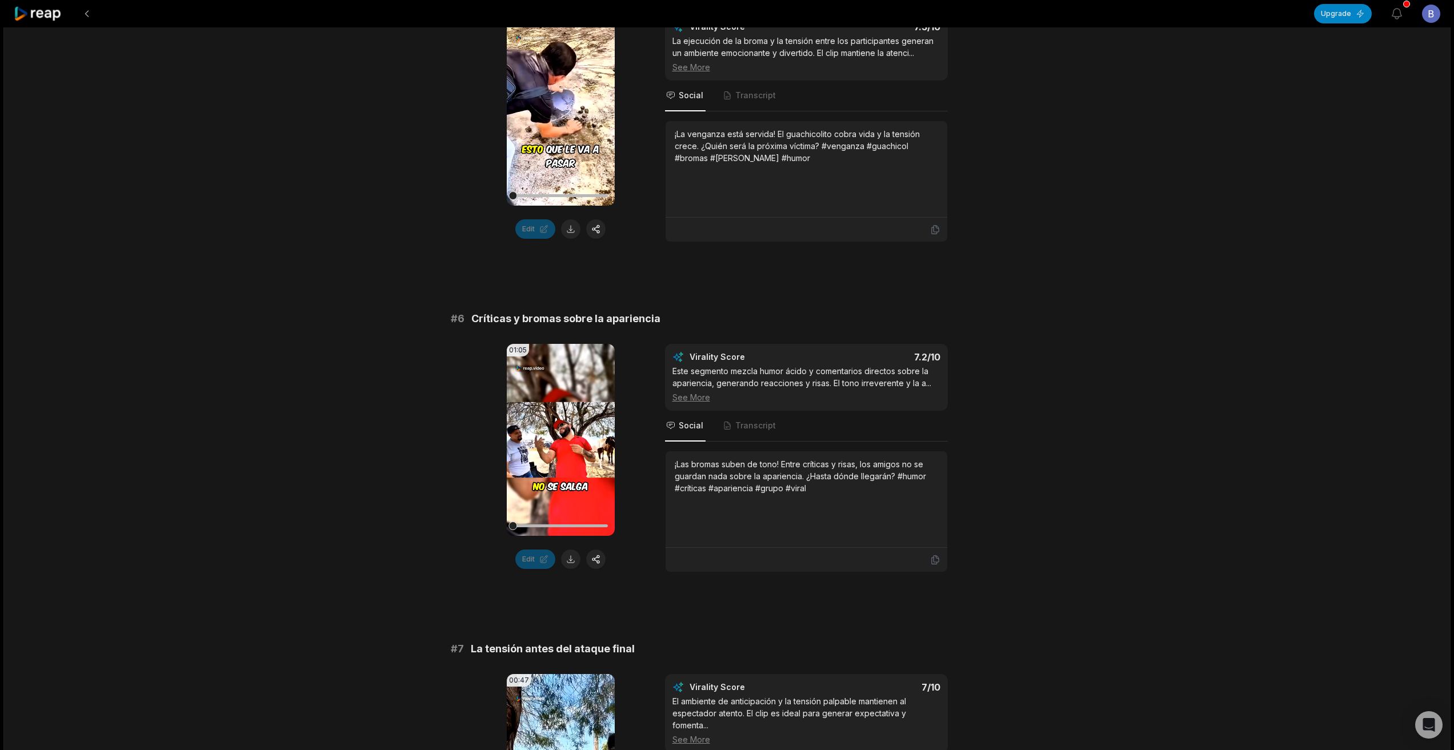
drag, startPoint x: 572, startPoint y: 555, endPoint x: 574, endPoint y: 538, distance: 17.8
click at [572, 550] on button at bounding box center [570, 559] width 19 height 19
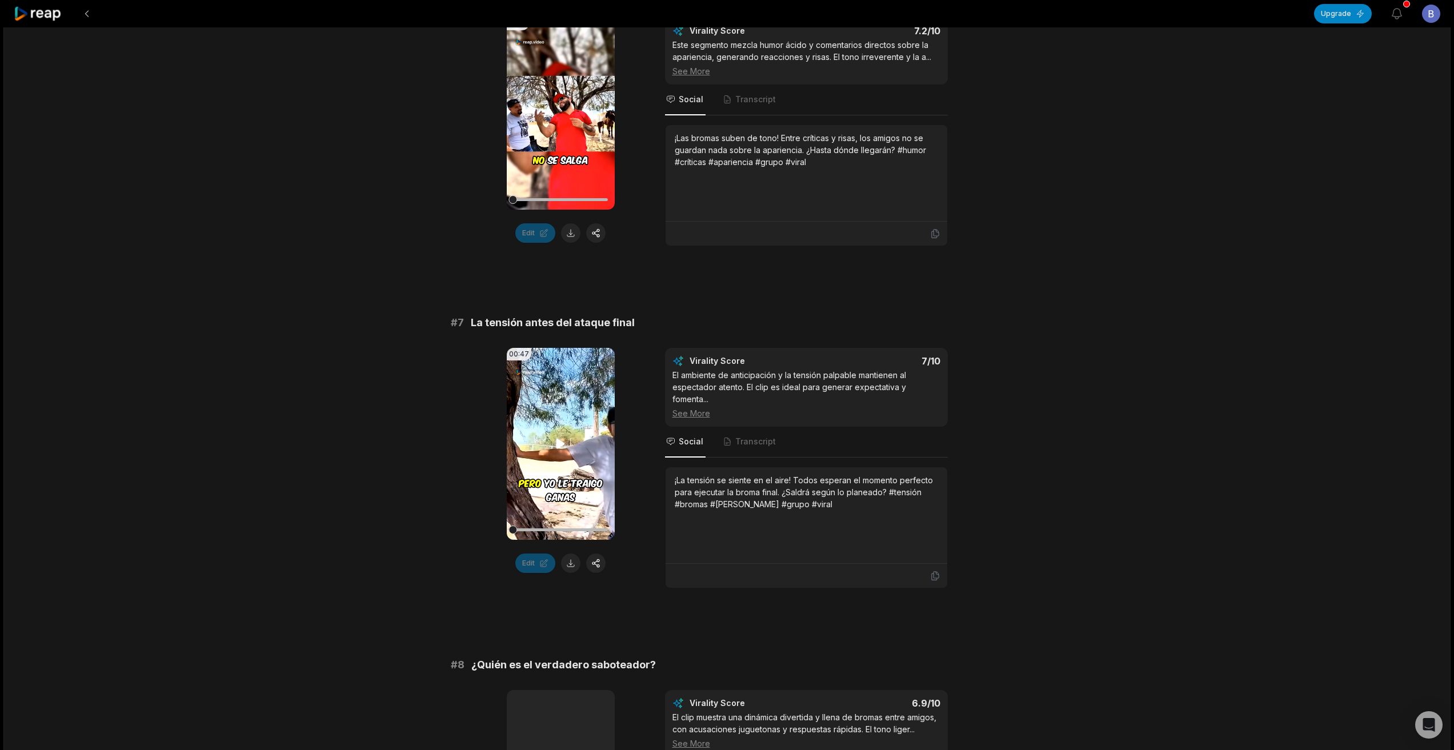
scroll to position [1940, 0]
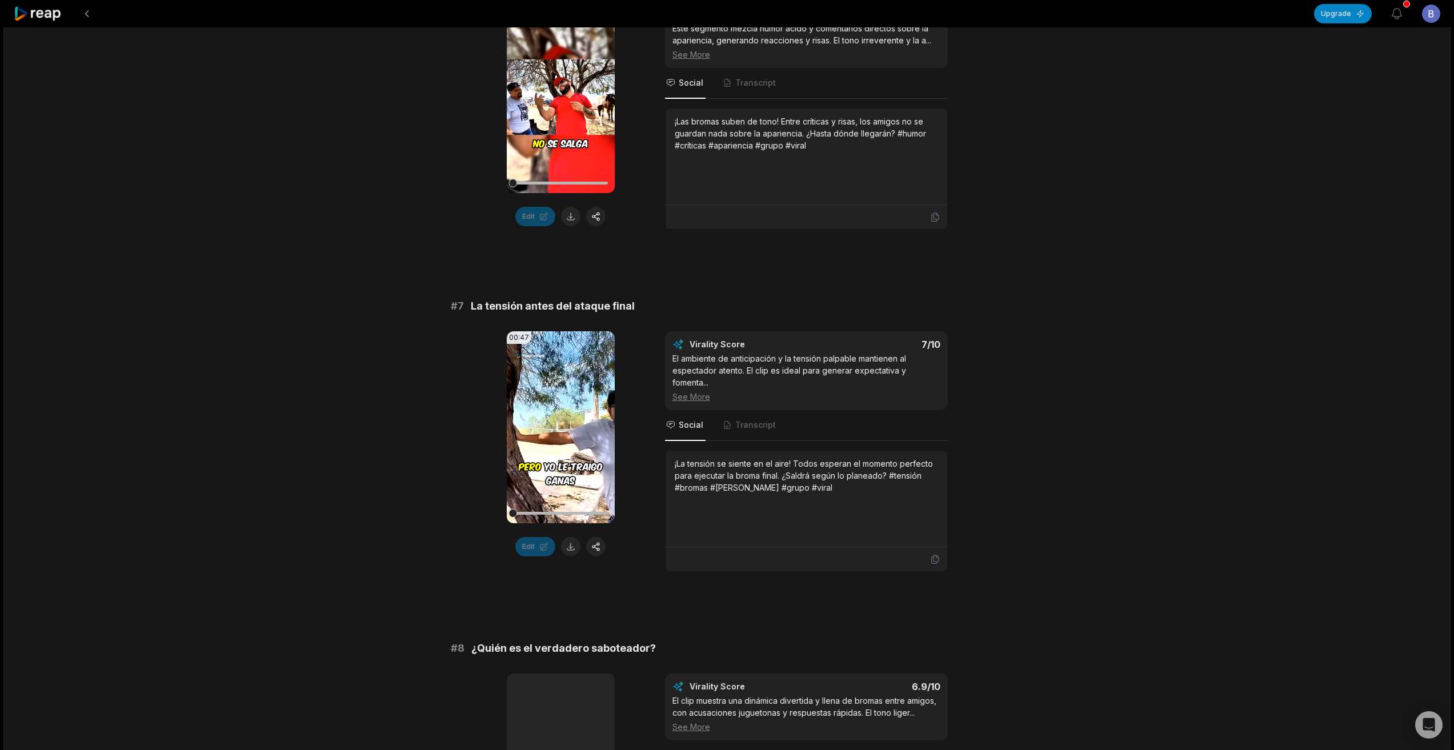
drag, startPoint x: 568, startPoint y: 543, endPoint x: 582, endPoint y: 513, distance: 33.0
click at [567, 541] on button at bounding box center [570, 546] width 19 height 19
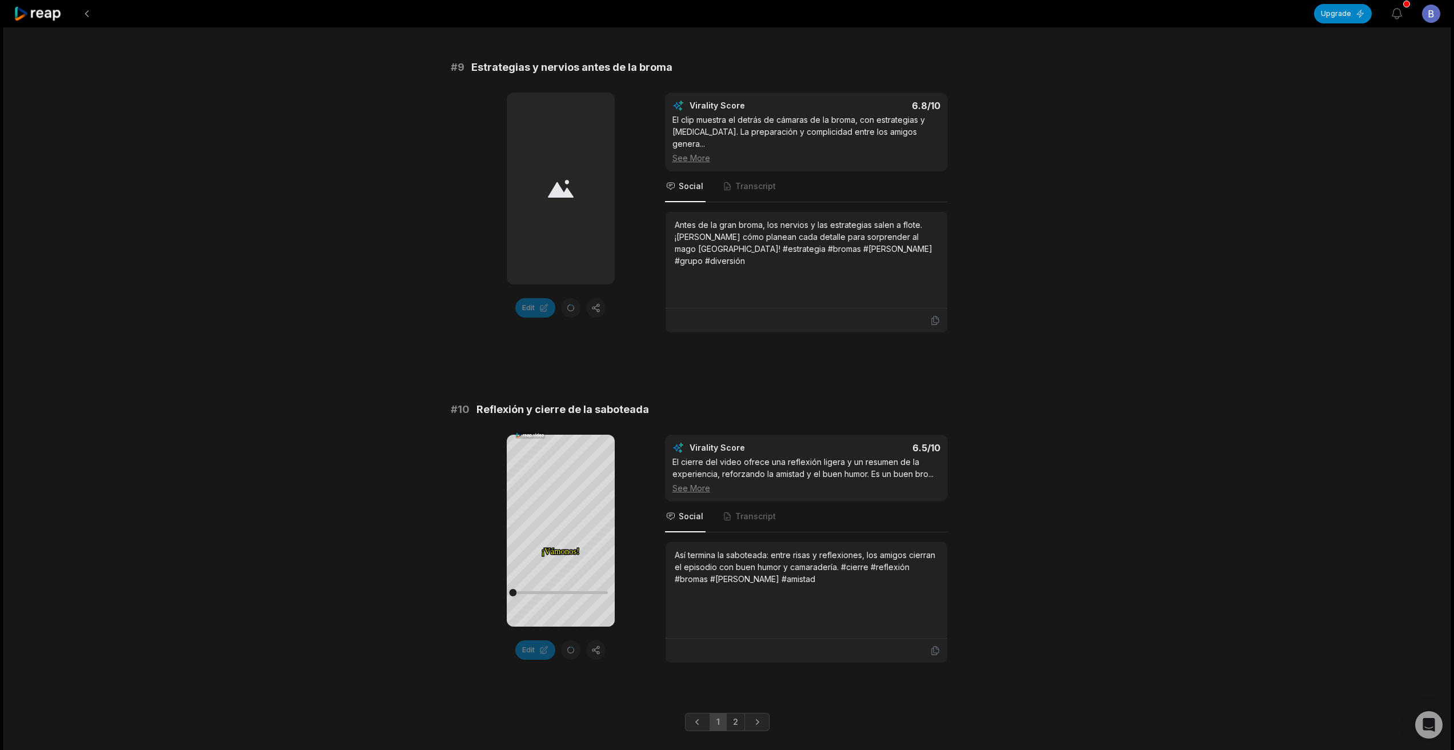
scroll to position [2854, 0]
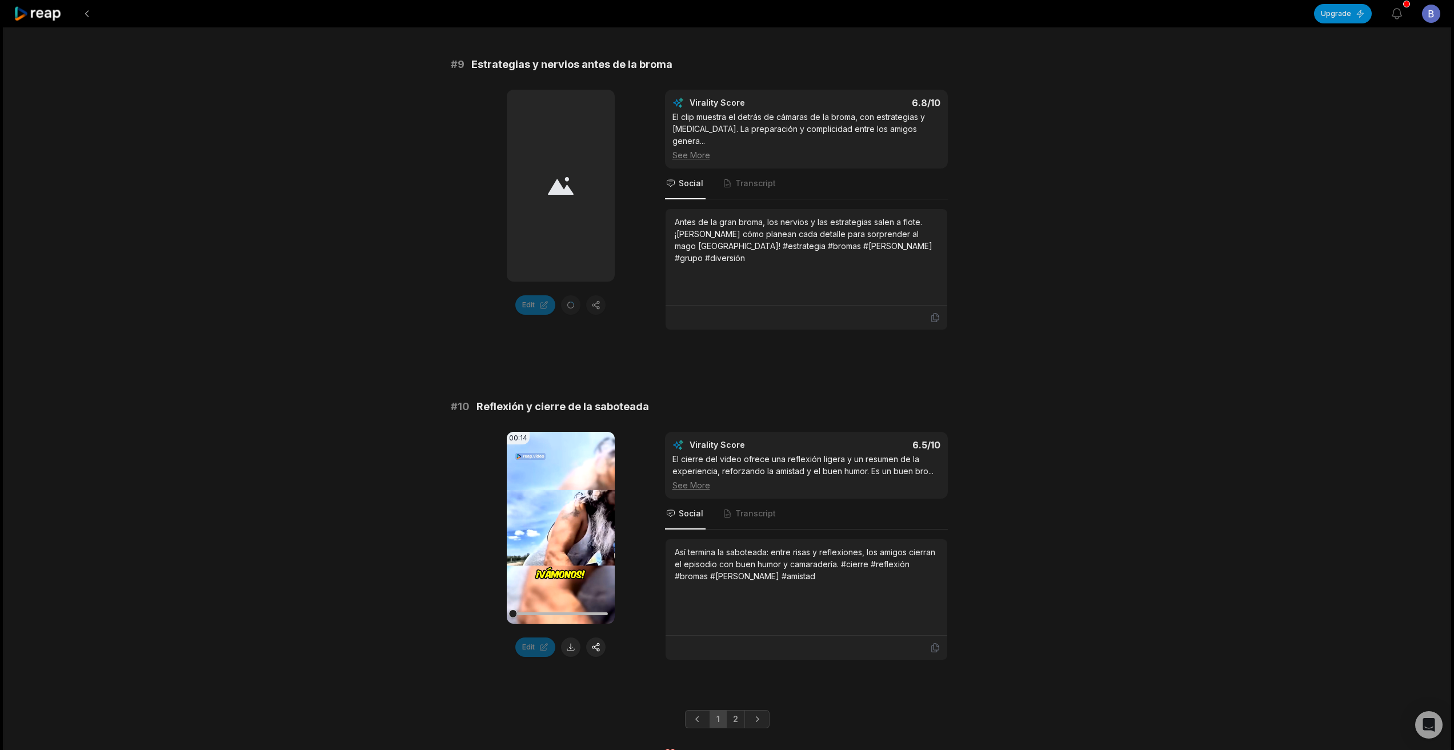
drag, startPoint x: 576, startPoint y: 623, endPoint x: 574, endPoint y: 600, distance: 22.9
click at [575, 638] on button at bounding box center [570, 647] width 19 height 19
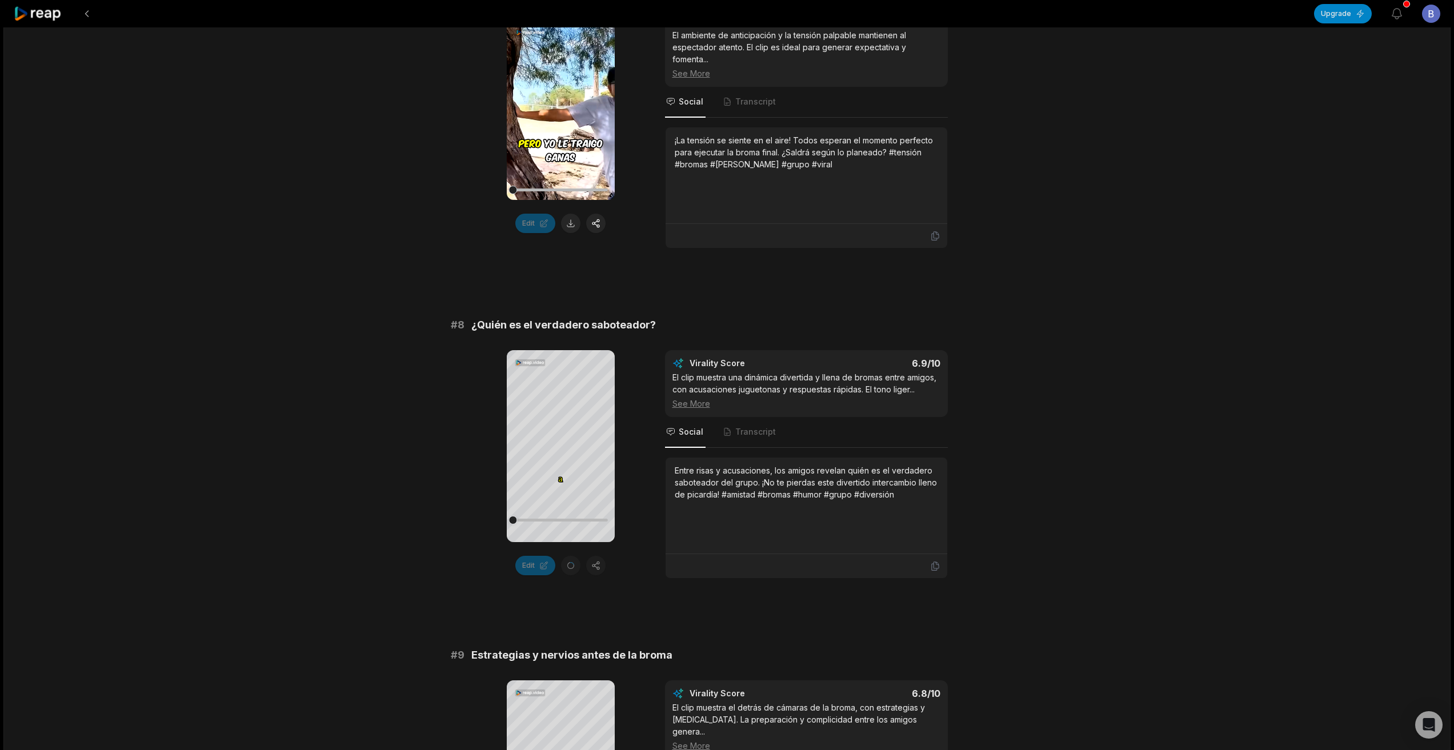
scroll to position [2229, 0]
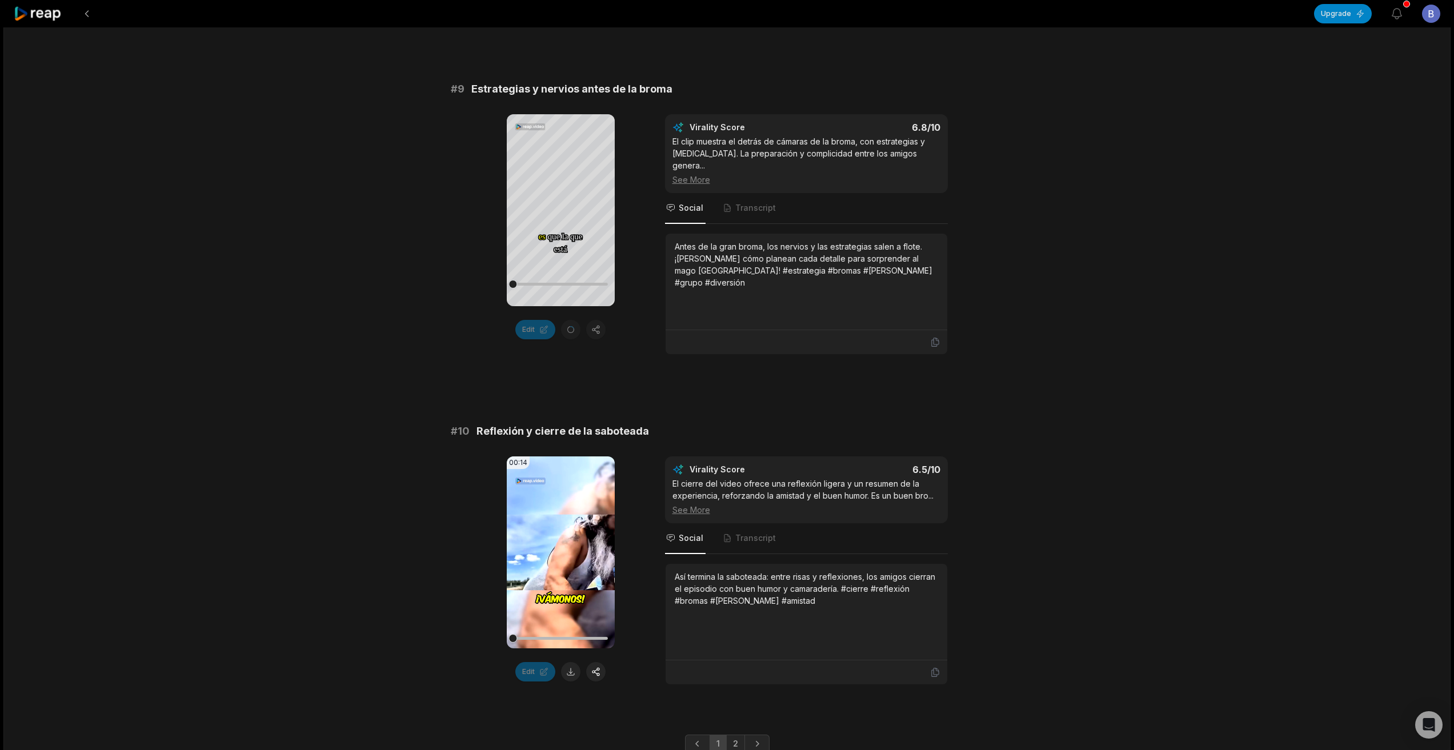
scroll to position [2854, 0]
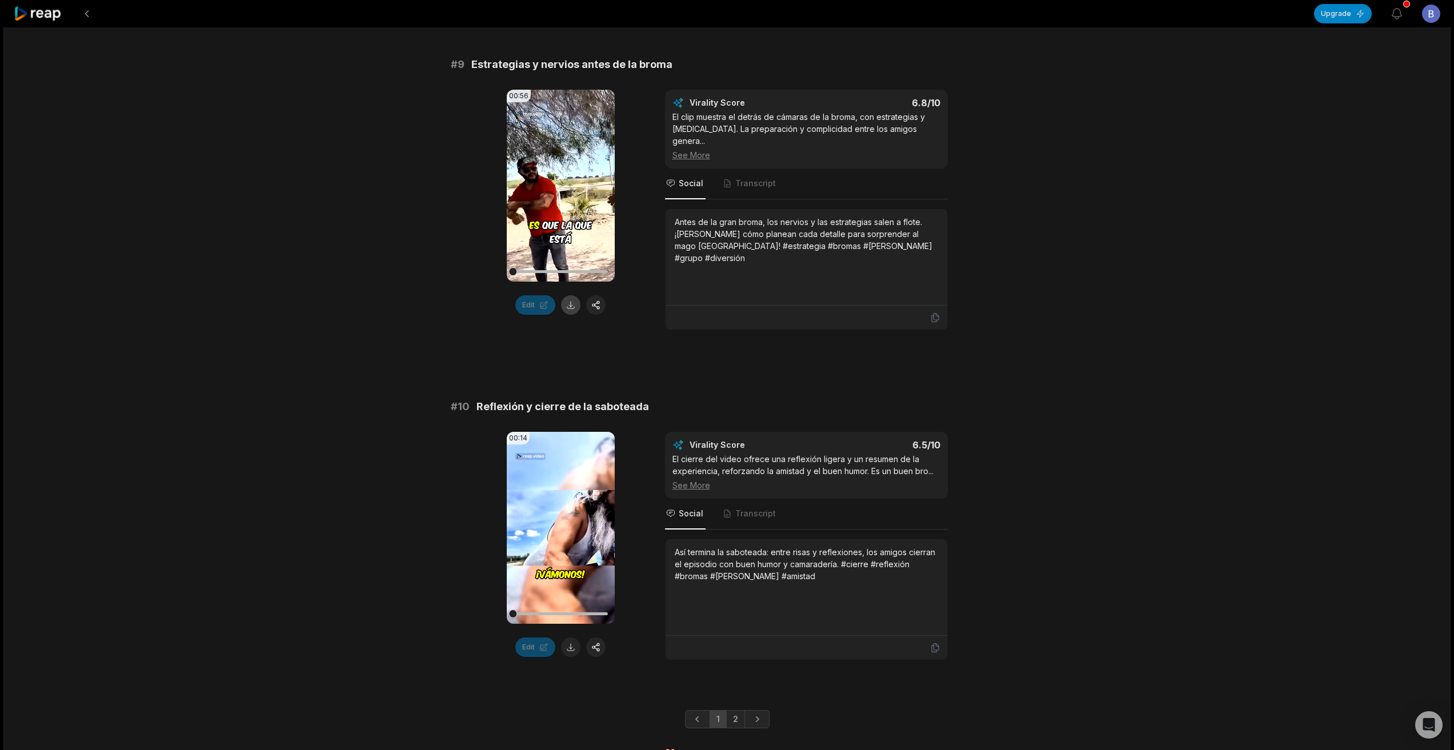
click at [568, 295] on button at bounding box center [570, 304] width 19 height 19
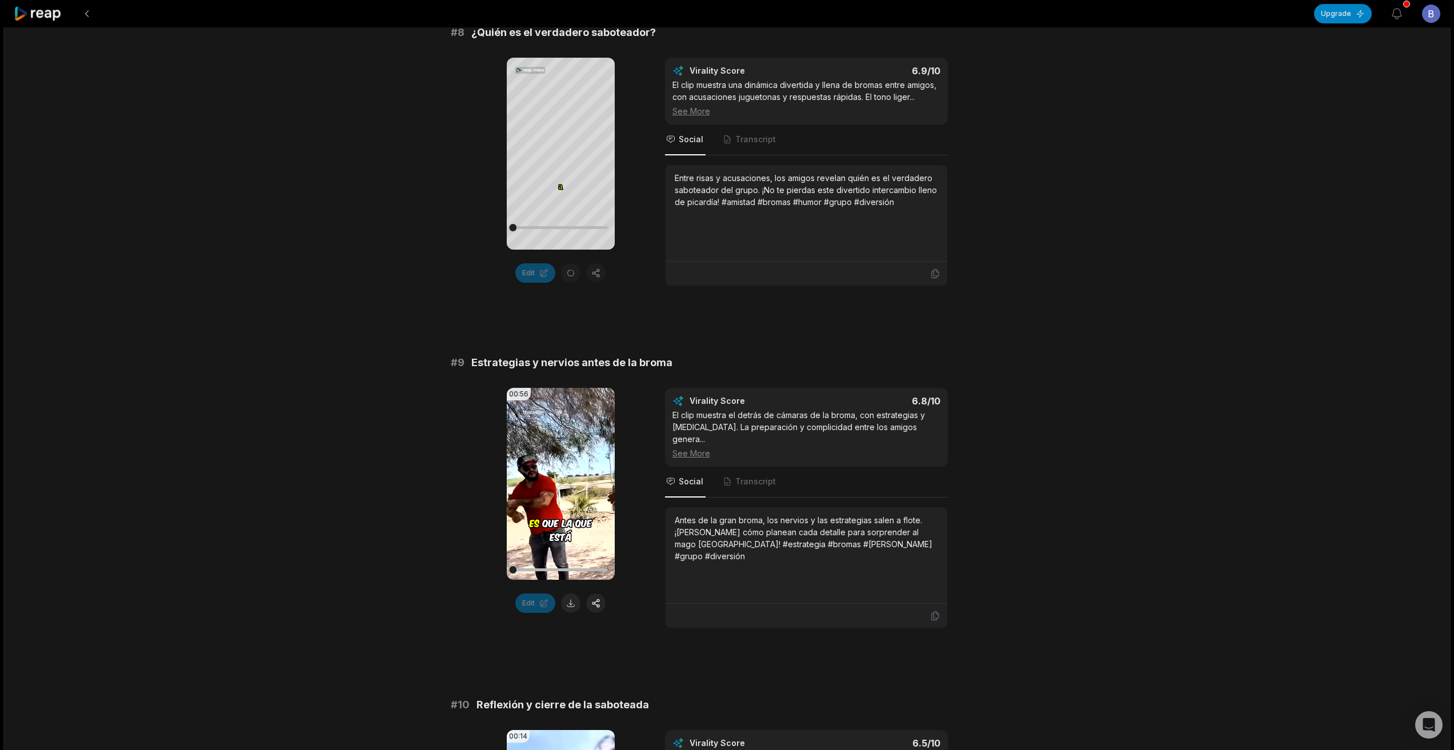
scroll to position [2511, 0]
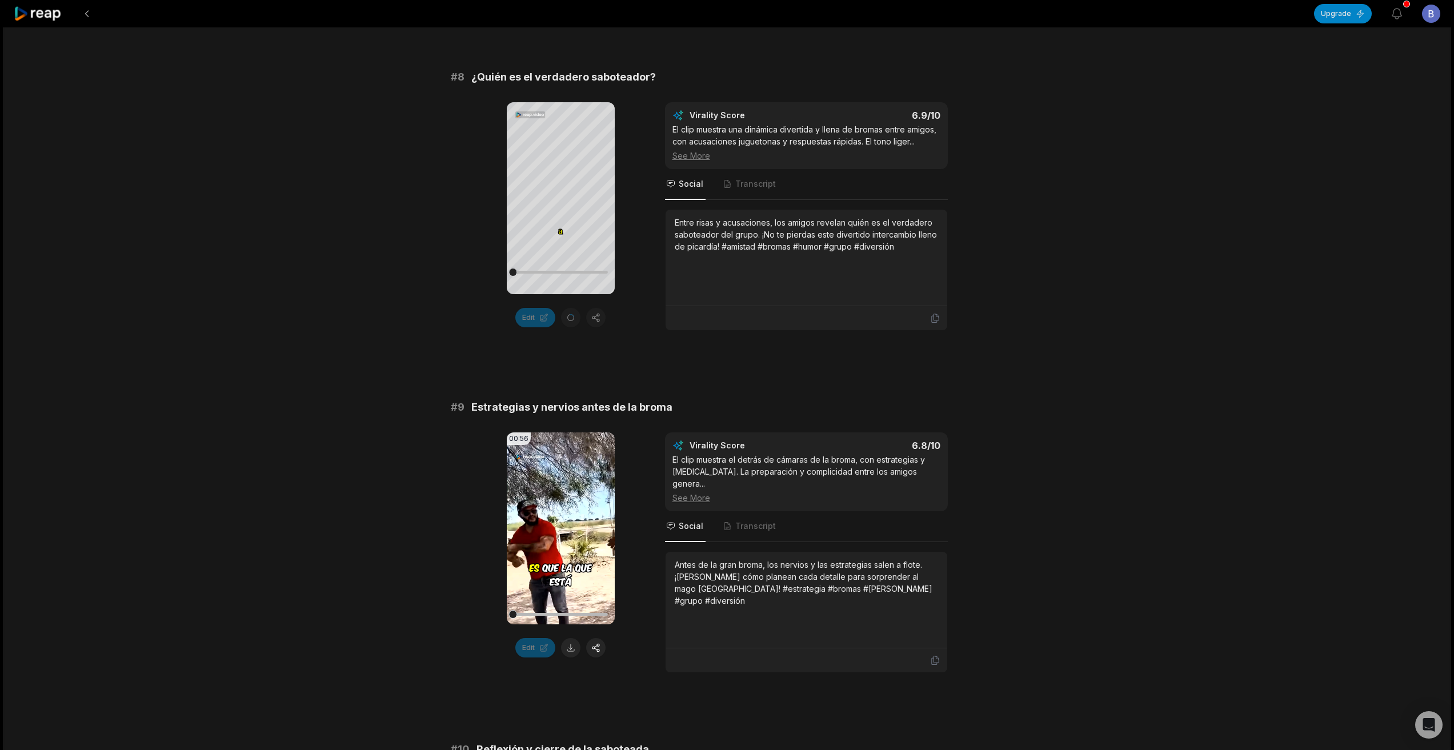
click at [572, 308] on div "Edit" at bounding box center [561, 317] width 108 height 19
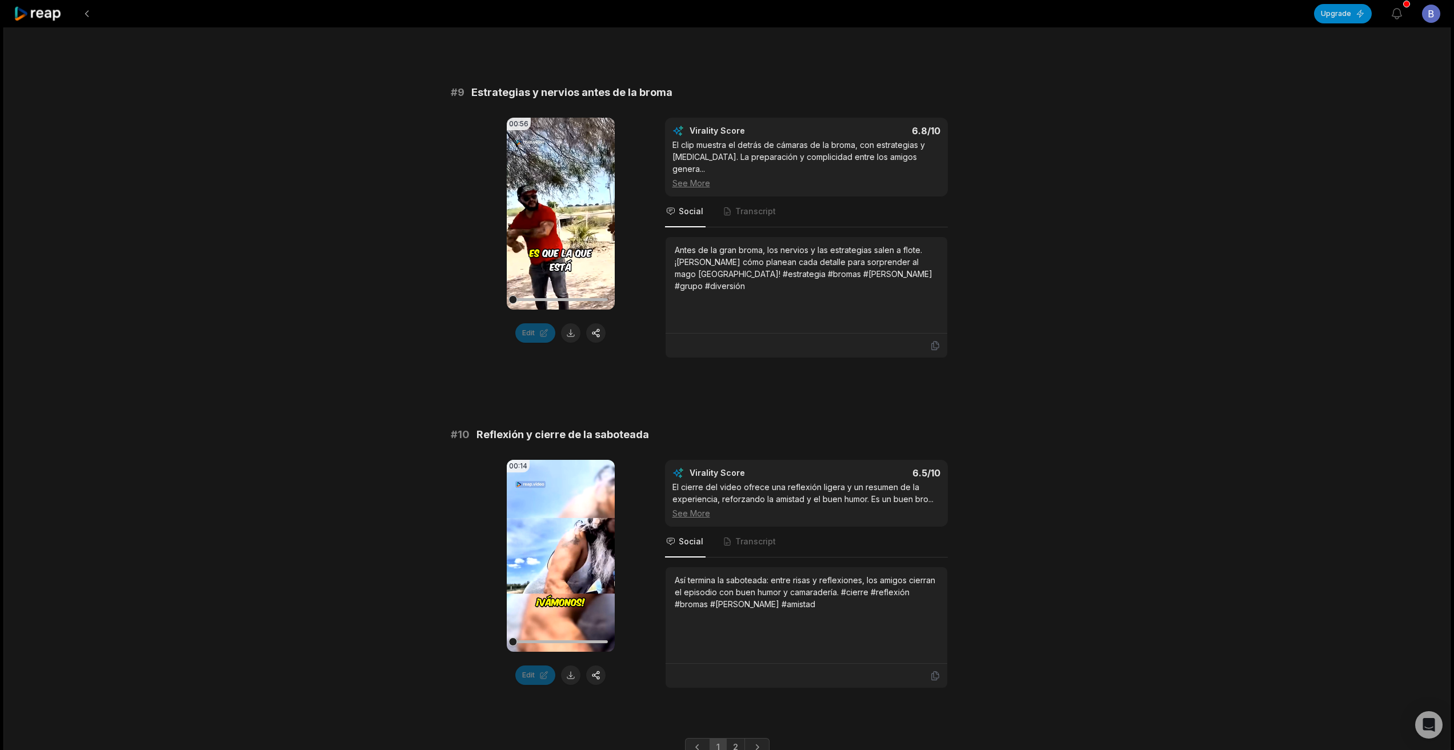
scroll to position [2854, 0]
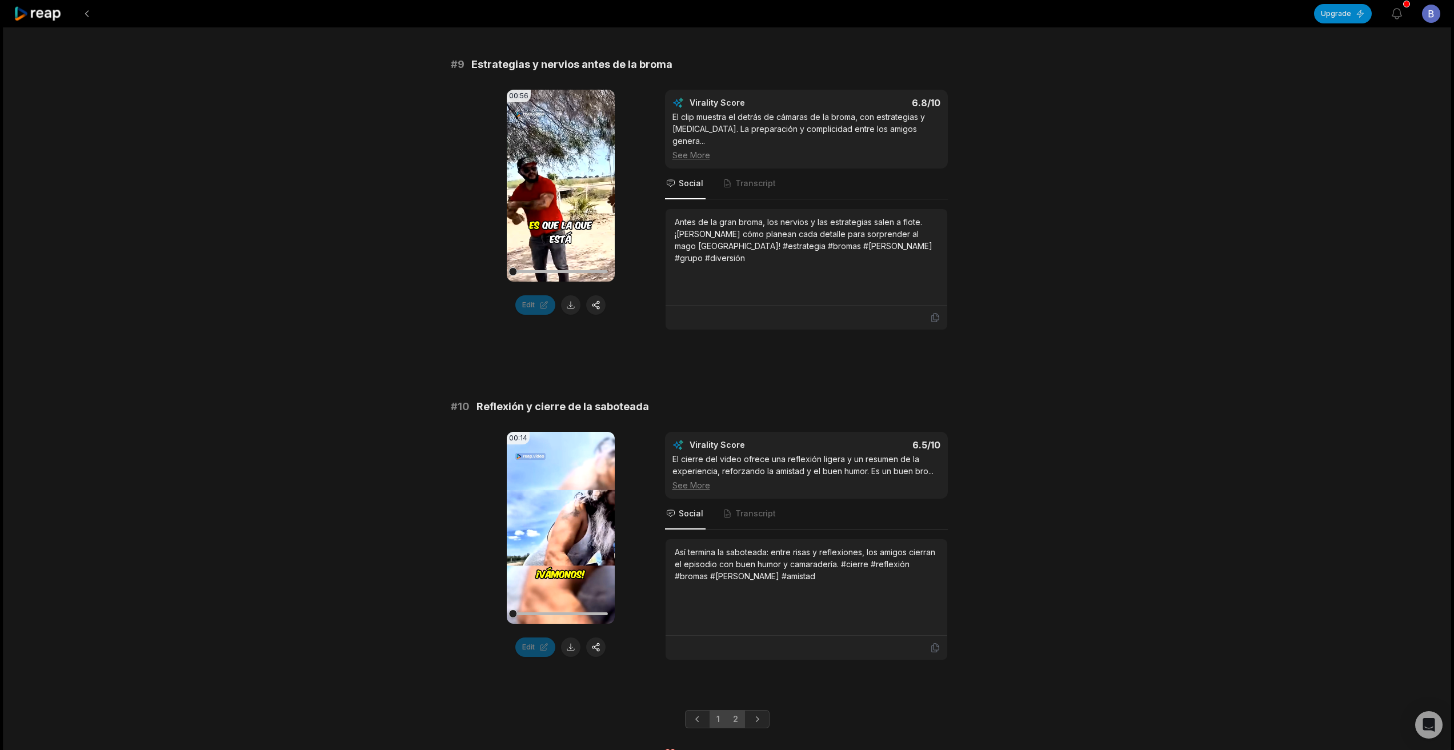
click at [735, 710] on link "2" at bounding box center [735, 719] width 19 height 18
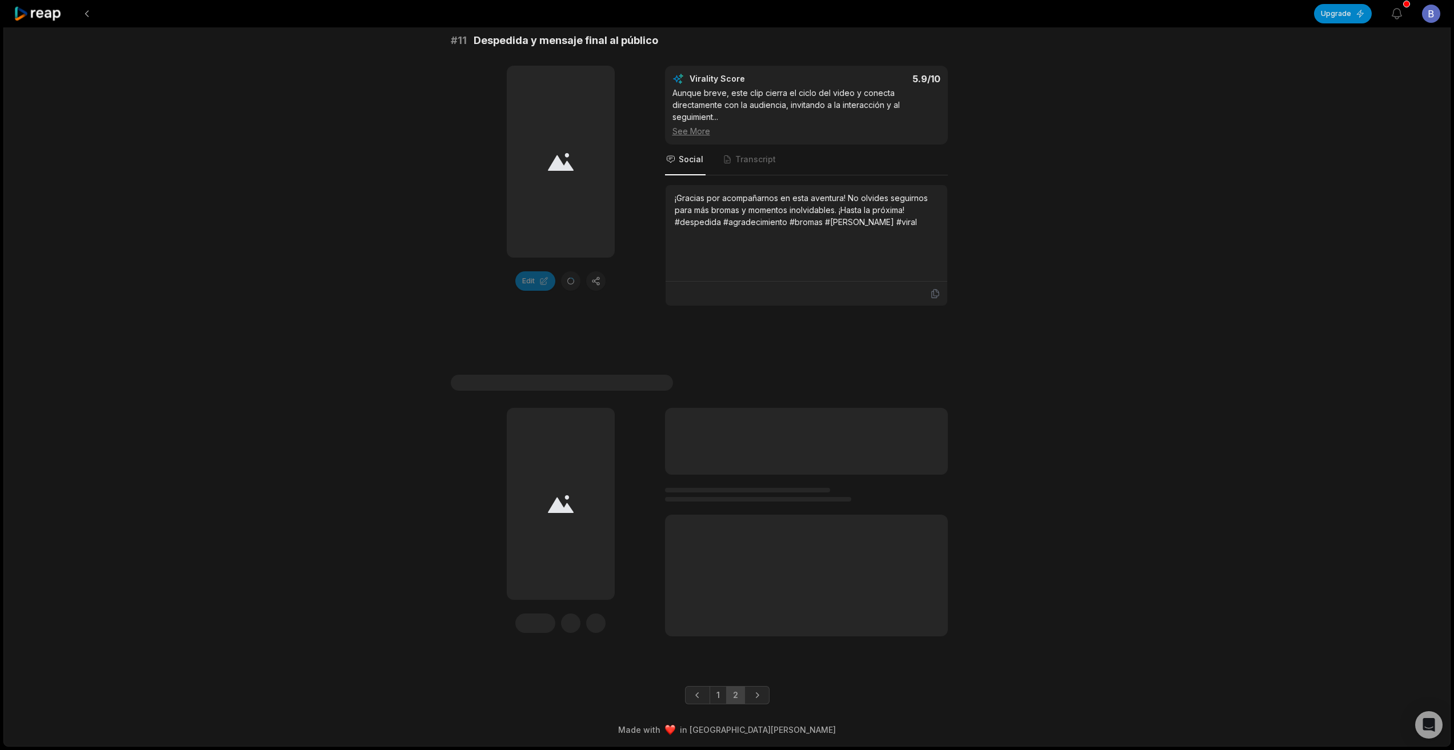
scroll to position [201, 0]
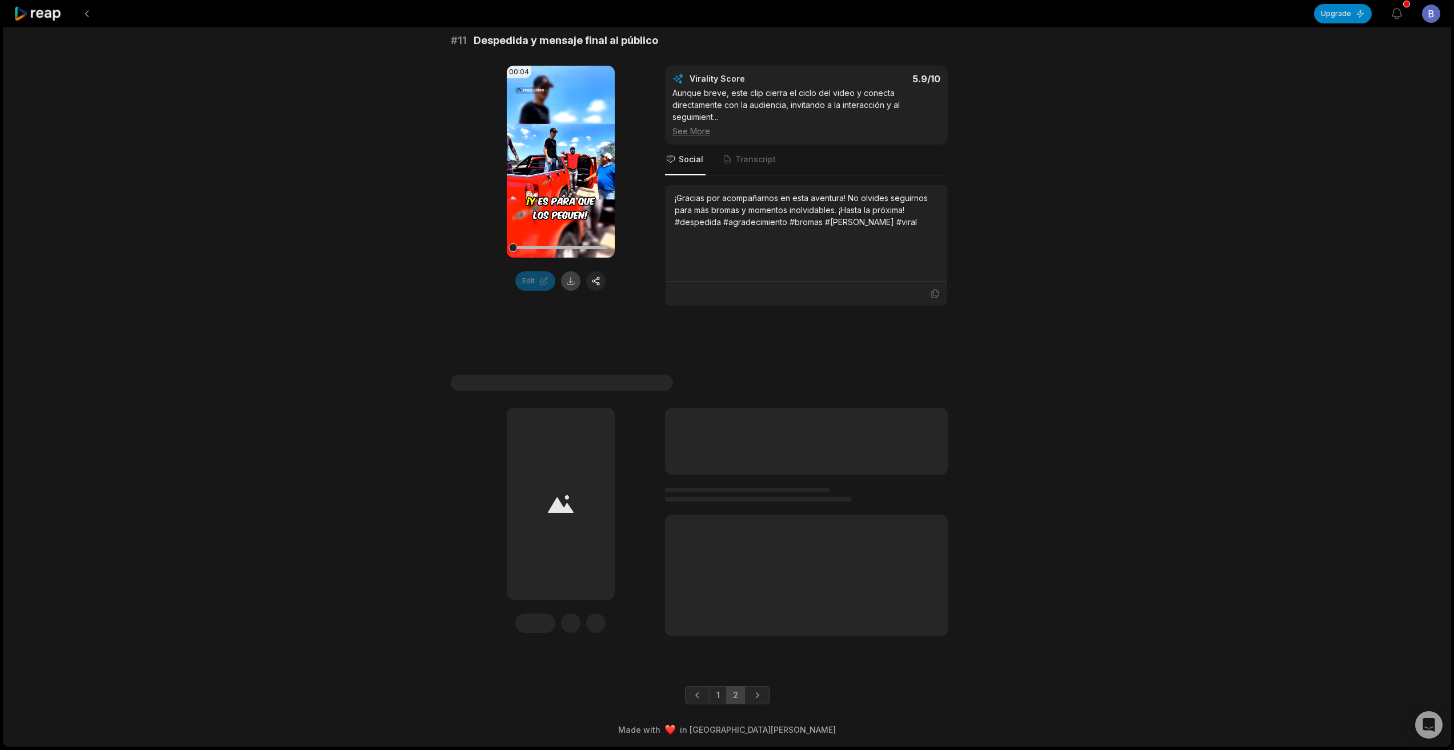
click at [575, 276] on button at bounding box center [570, 280] width 19 height 19
click at [718, 692] on link "1" at bounding box center [718, 695] width 17 height 18
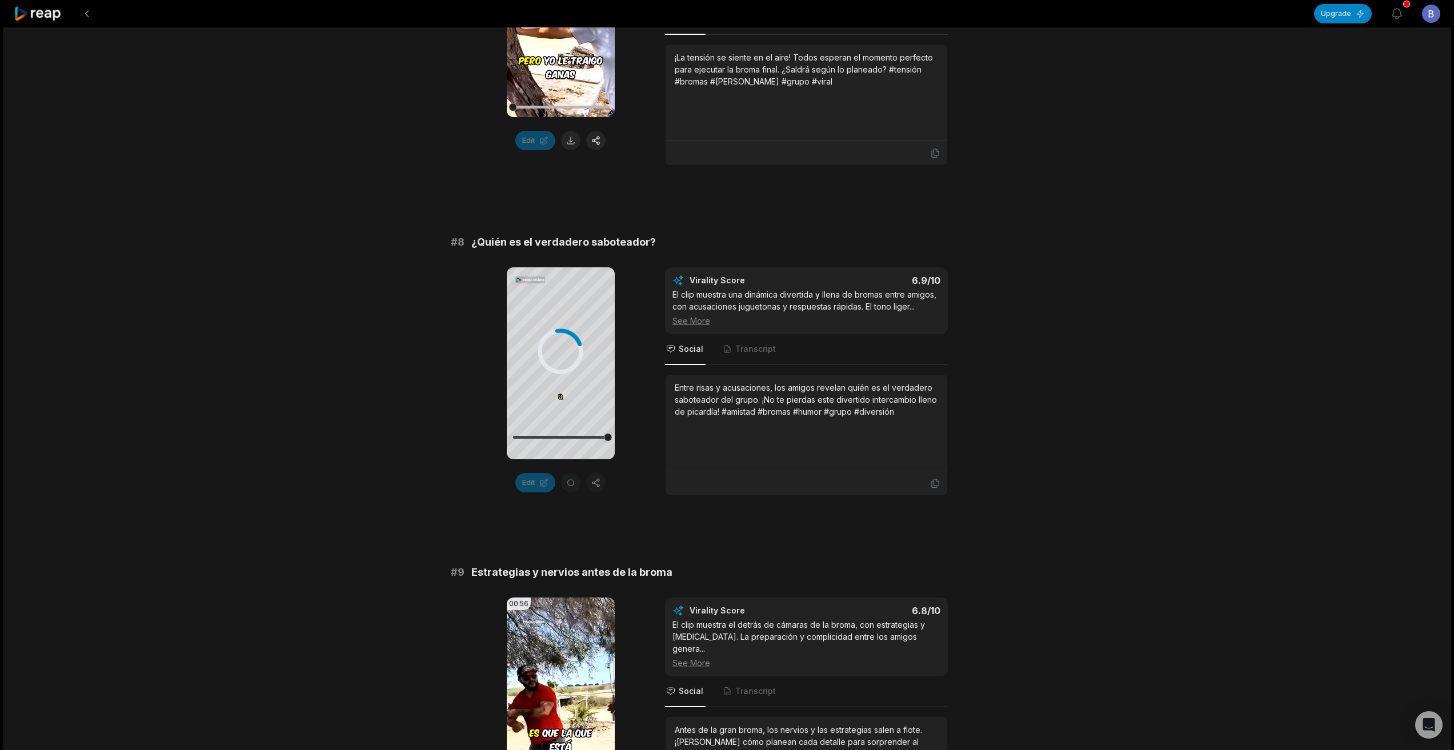
scroll to position [2429, 0]
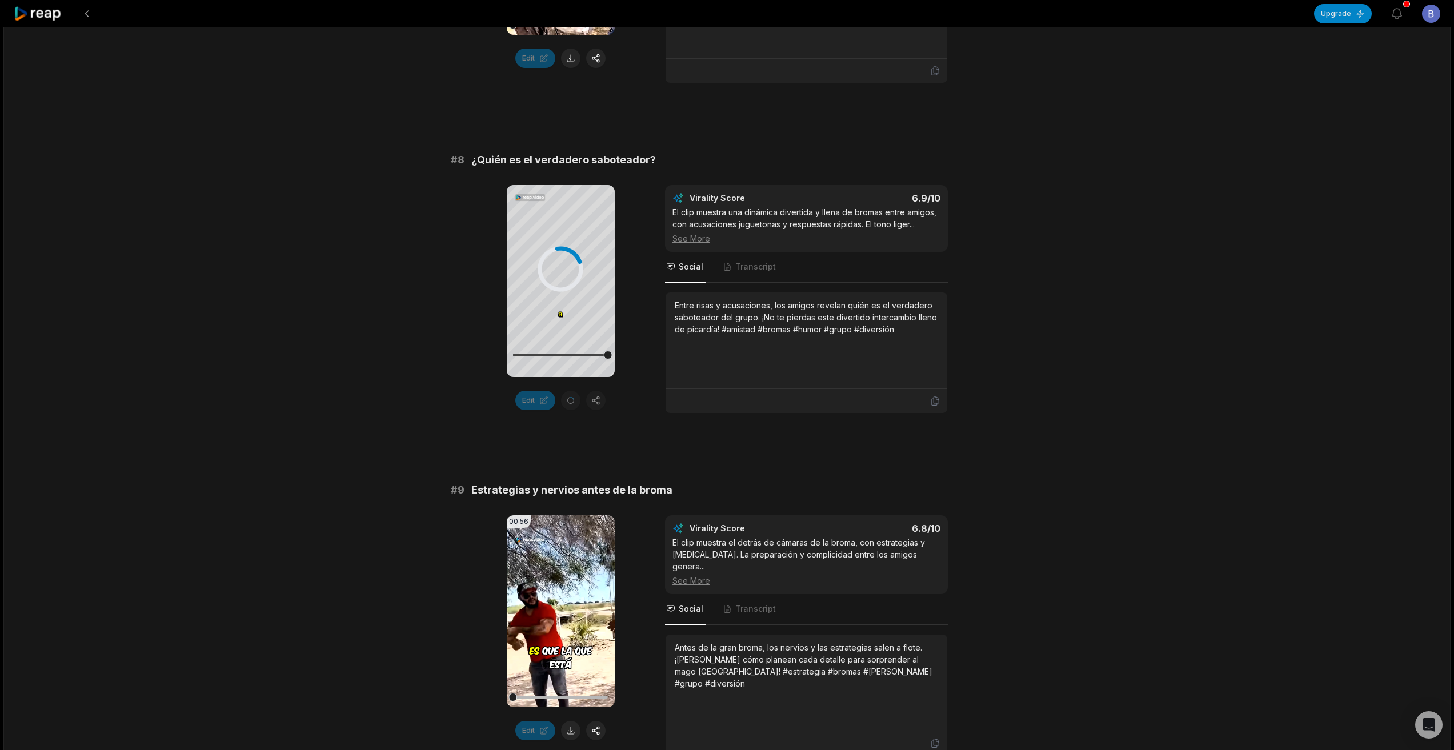
click at [571, 392] on div "Edit" at bounding box center [561, 400] width 108 height 19
click at [563, 269] on icon at bounding box center [561, 269] width 5 height 7
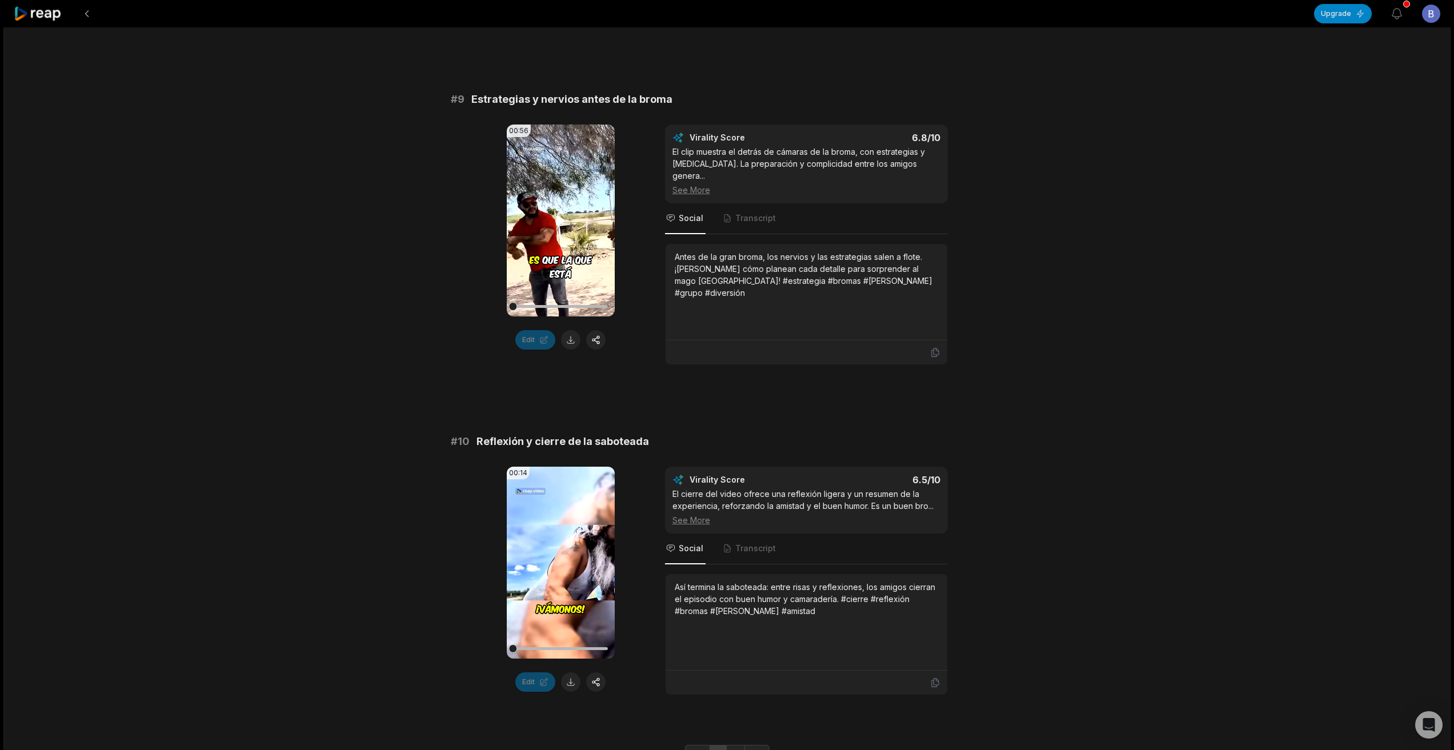
scroll to position [2854, 0]
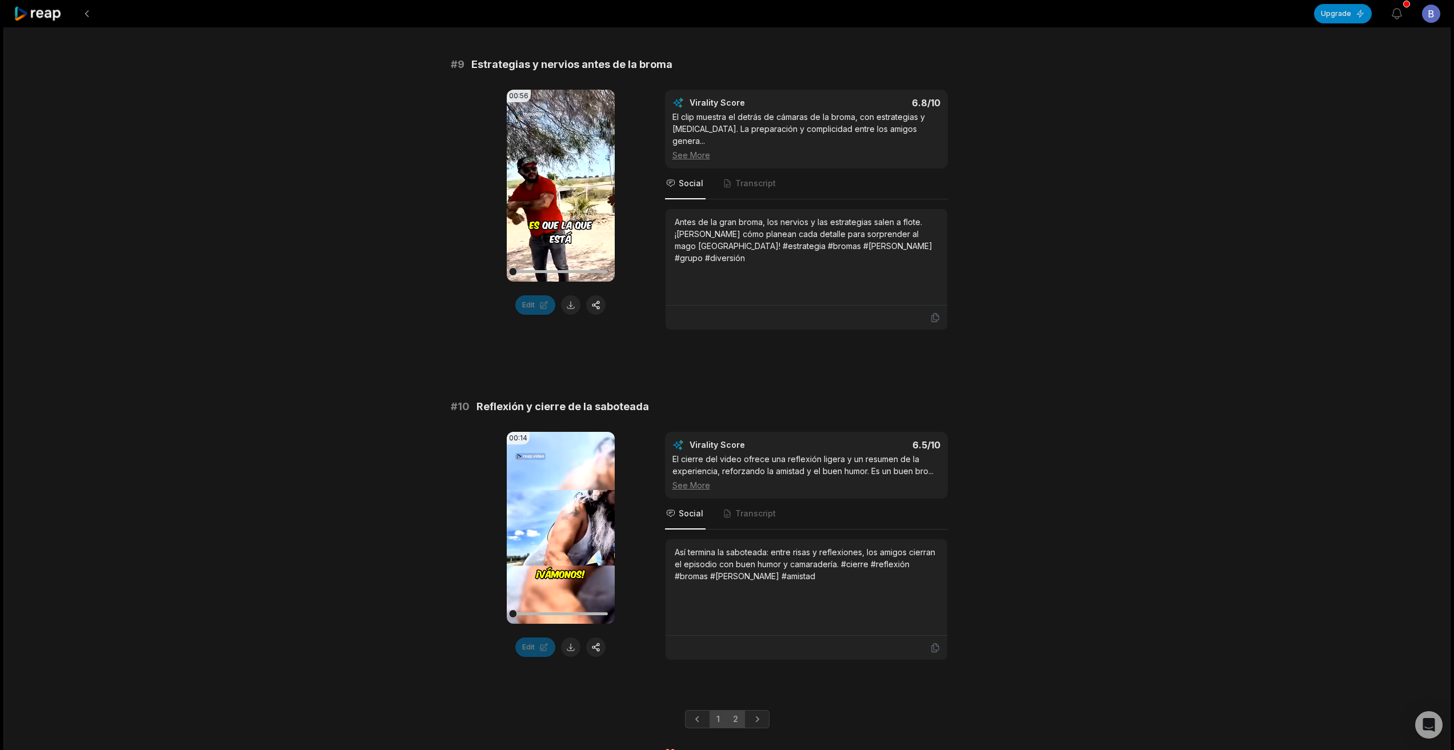
click at [739, 710] on link "2" at bounding box center [735, 719] width 19 height 18
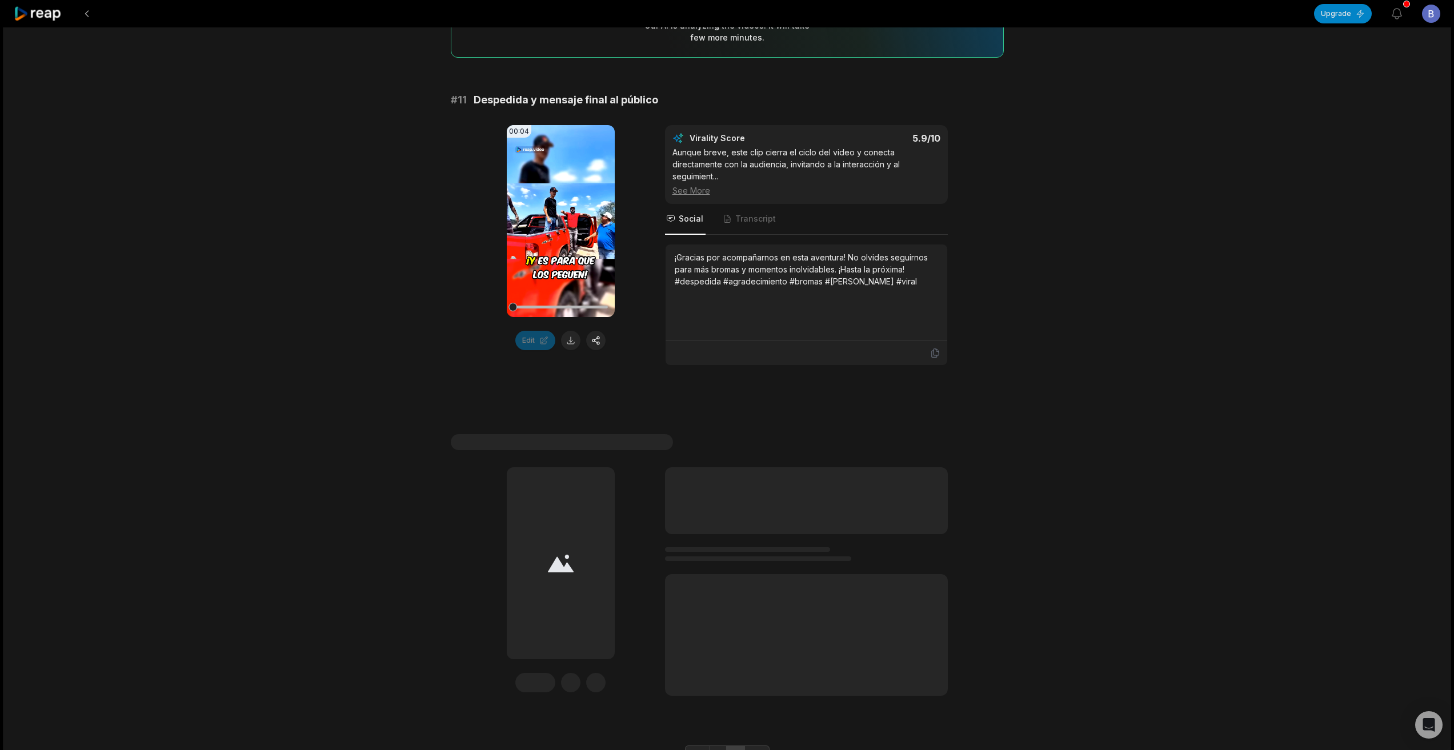
scroll to position [201, 0]
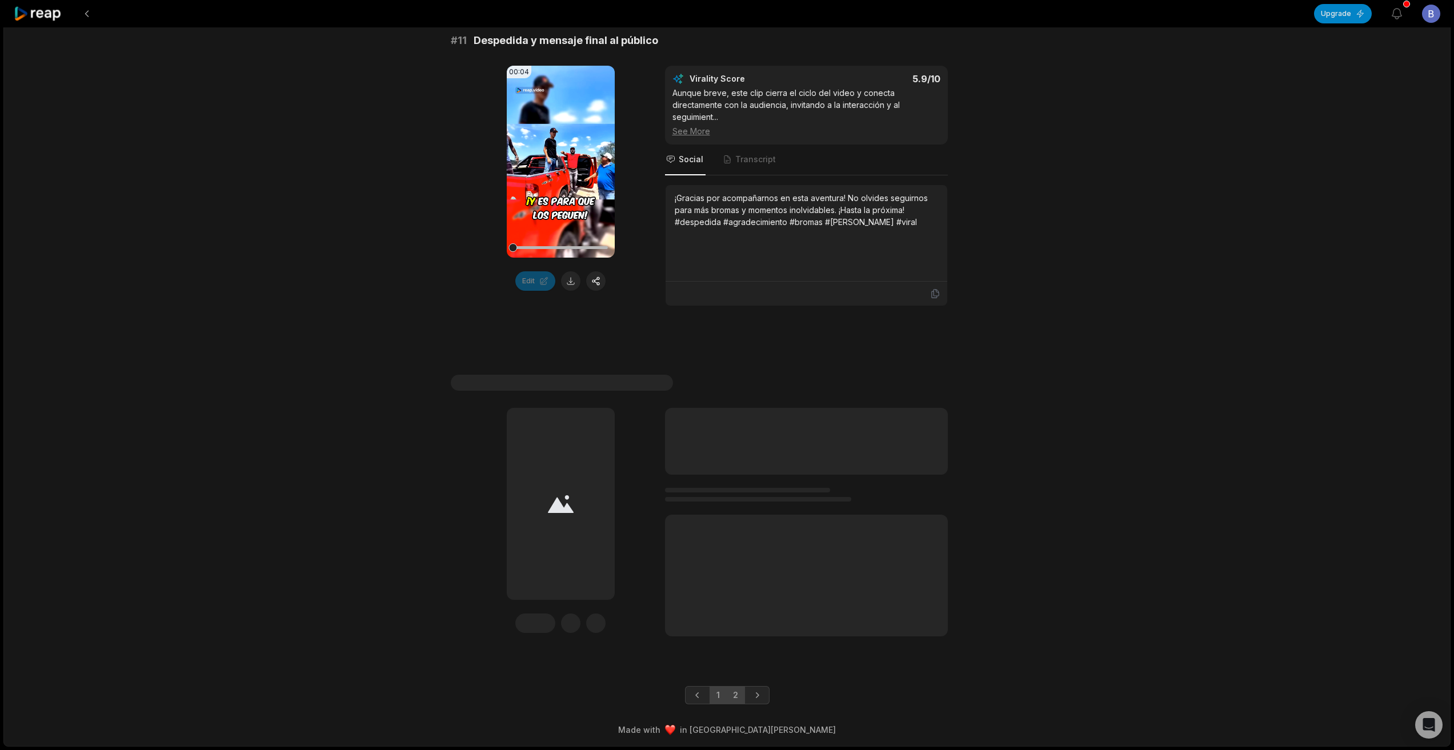
click at [718, 699] on link "1" at bounding box center [718, 695] width 17 height 18
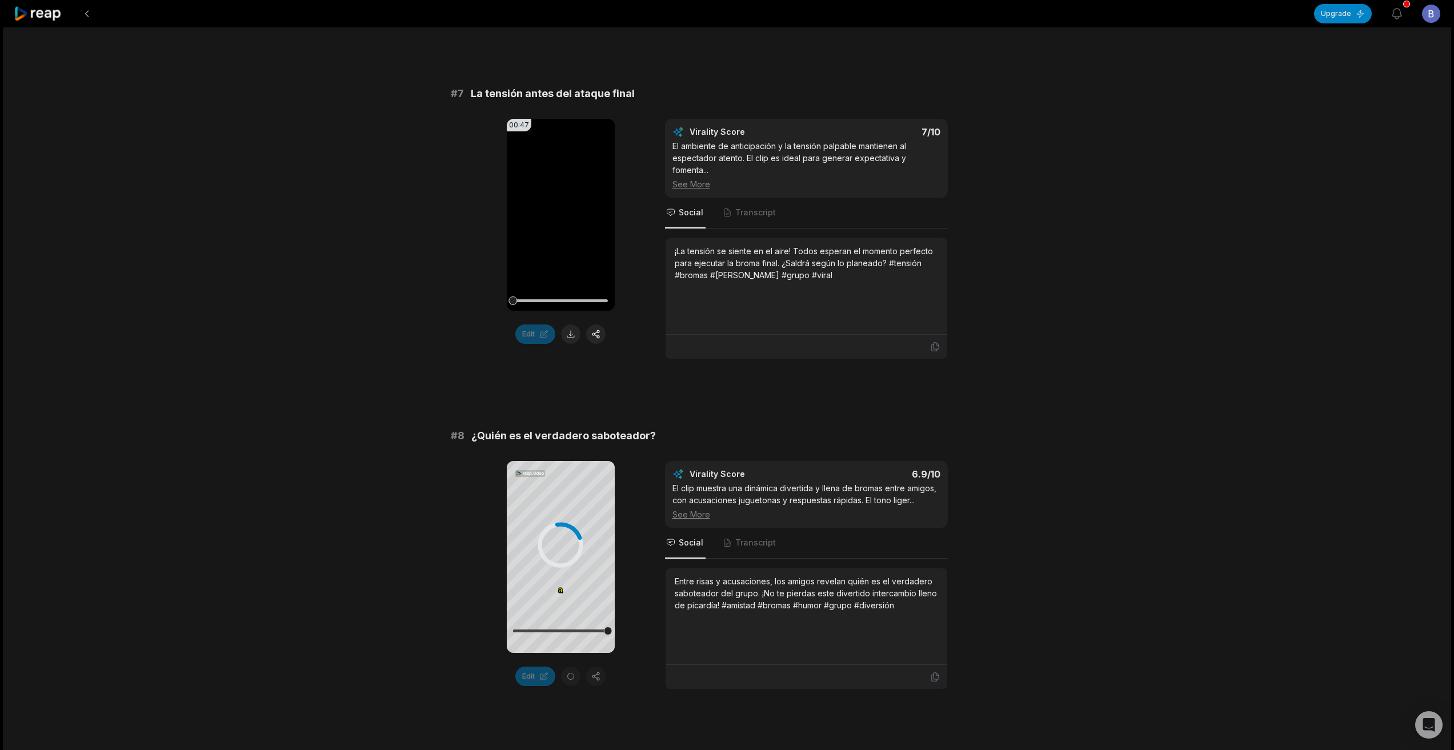
scroll to position [2086, 0]
